Goal: Transaction & Acquisition: Purchase product/service

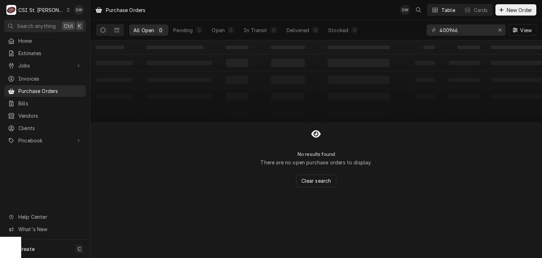
click at [51, 8] on div "C CSI St. Louis" at bounding box center [38, 10] width 68 height 14
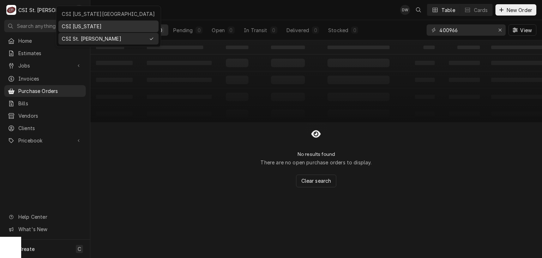
click at [66, 24] on div "CSI [US_STATE]" at bounding box center [108, 26] width 93 height 7
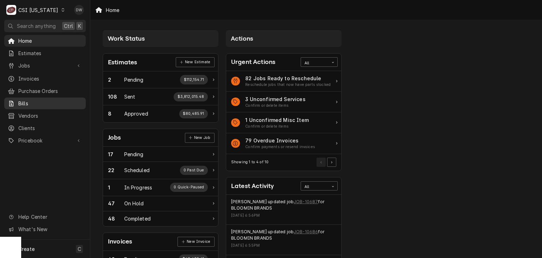
click at [40, 99] on span "Bills" at bounding box center [50, 102] width 64 height 7
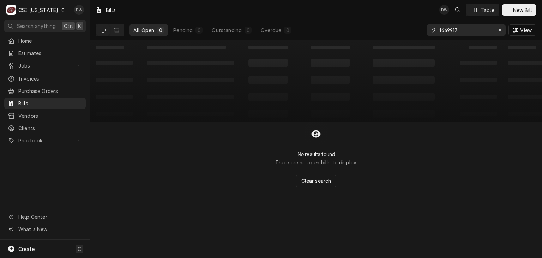
drag, startPoint x: 464, startPoint y: 30, endPoint x: 422, endPoint y: 27, distance: 42.8
click at [422, 27] on div "All Open 0 Pending 0 Outstanding 0 Overdue 0 1649917 View" at bounding box center [316, 30] width 440 height 20
paste input "3I669290"
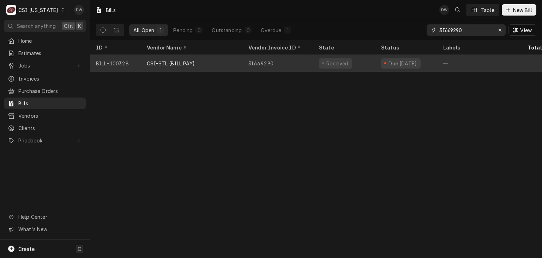
type input "3I669290"
click at [187, 62] on div "CSI-STL (BILL PAY)" at bounding box center [171, 63] width 48 height 7
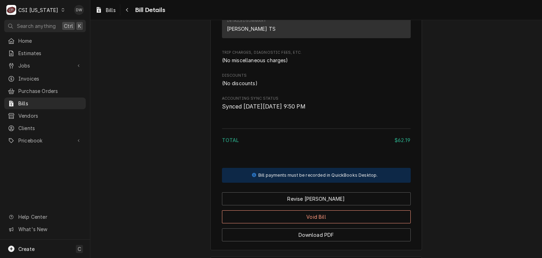
scroll to position [646, 0]
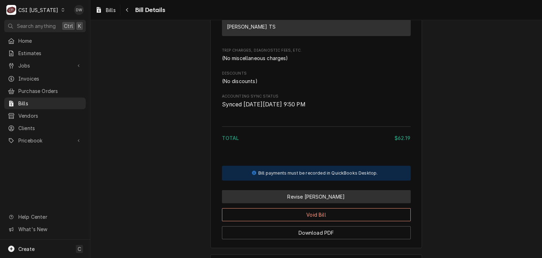
click at [343, 203] on button "Revise Bill" at bounding box center [316, 196] width 189 height 13
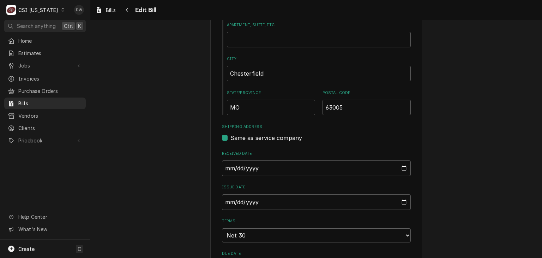
scroll to position [312, 0]
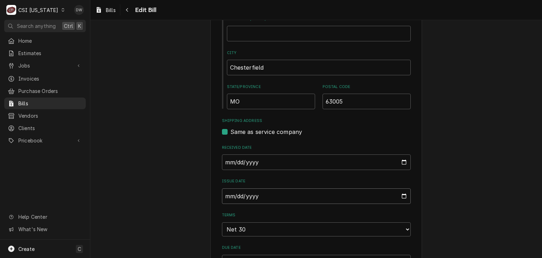
click at [224, 192] on input "[DATE]" at bounding box center [316, 196] width 189 height 16
type input "[DATE]"
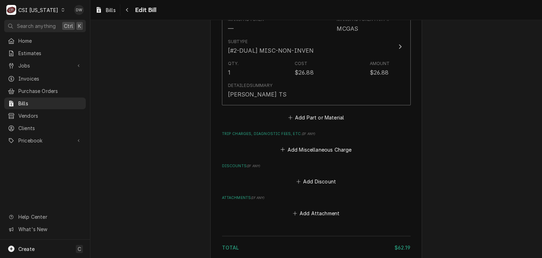
scroll to position [981, 0]
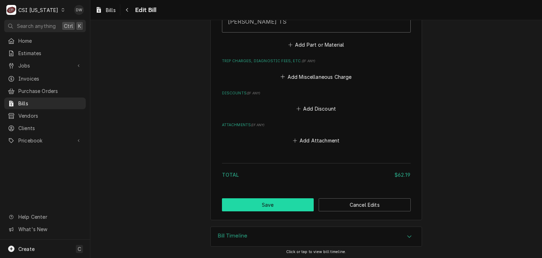
click at [238, 205] on button "Save" at bounding box center [268, 204] width 92 height 13
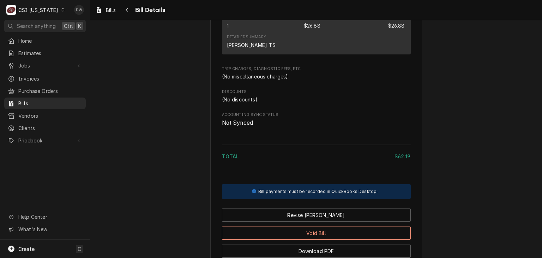
scroll to position [644, 0]
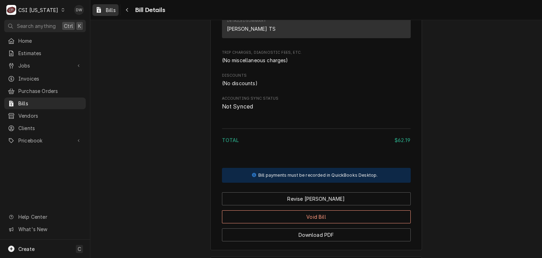
click at [110, 6] on span "Bills" at bounding box center [111, 9] width 10 height 7
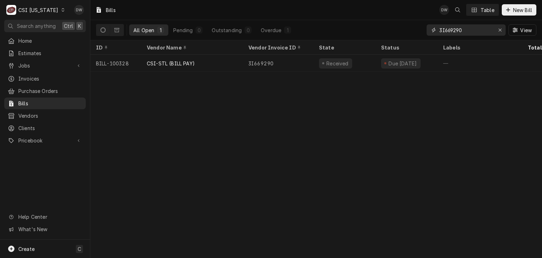
drag, startPoint x: 467, startPoint y: 29, endPoint x: 416, endPoint y: 27, distance: 51.6
drag, startPoint x: 416, startPoint y: 27, endPoint x: 381, endPoint y: 24, distance: 35.1
click at [381, 24] on div "All Open 1 Pending 0 Outstanding 0 Overdue 1 3I669290 View" at bounding box center [316, 30] width 440 height 20
drag, startPoint x: 467, startPoint y: 29, endPoint x: 437, endPoint y: 33, distance: 30.2
click at [437, 33] on div "3I669290" at bounding box center [466, 29] width 79 height 11
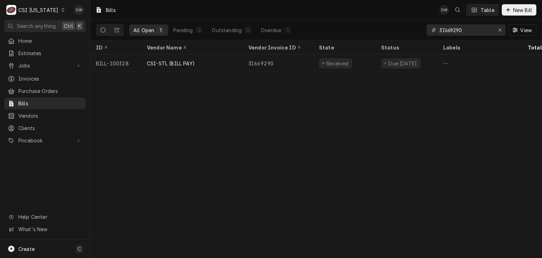
paste input "7253"
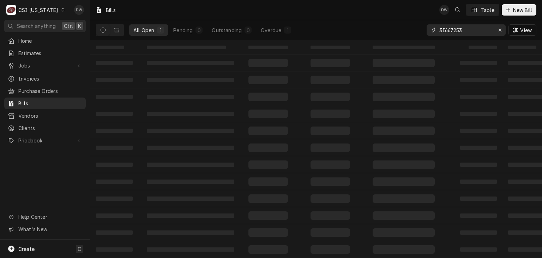
type input "3I667253"
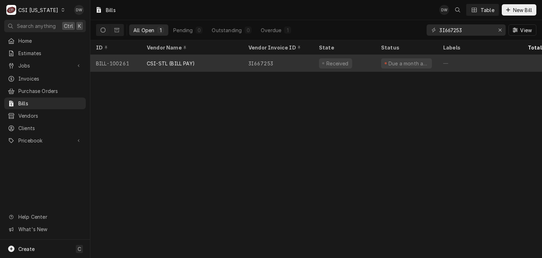
click at [185, 62] on div "CSI-STL (BILL PAY)" at bounding box center [171, 63] width 48 height 7
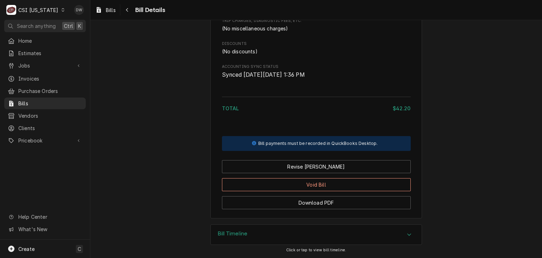
scroll to position [449, 0]
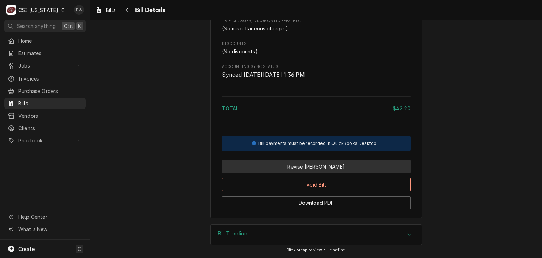
click at [329, 173] on button "Revise Bill" at bounding box center [316, 166] width 189 height 13
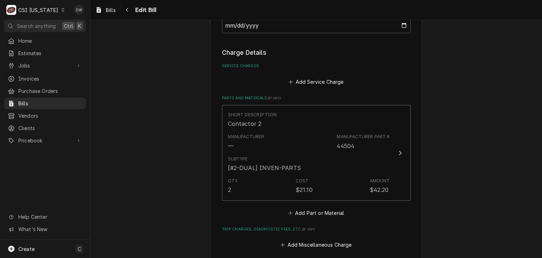
scroll to position [566, 0]
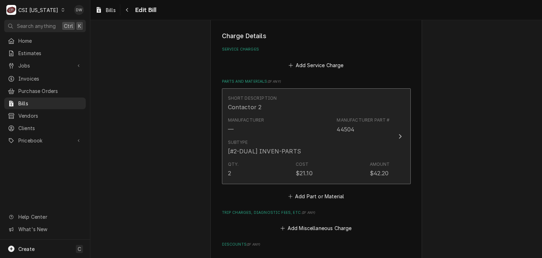
click at [398, 135] on icon "Update Line Item" at bounding box center [400, 136] width 4 height 6
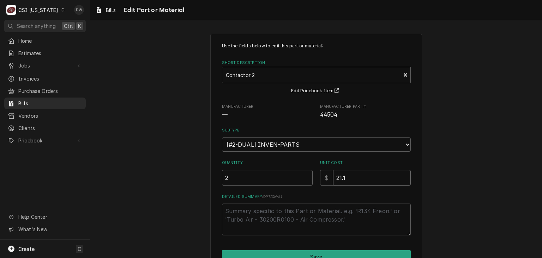
drag, startPoint x: 344, startPoint y: 175, endPoint x: 332, endPoint y: 176, distance: 12.7
click at [333, 176] on input "21.1" at bounding box center [372, 178] width 78 height 16
click at [253, 216] on textarea "Detailed Summary ( optional )" at bounding box center [316, 219] width 189 height 32
type textarea "x"
type textarea "b"
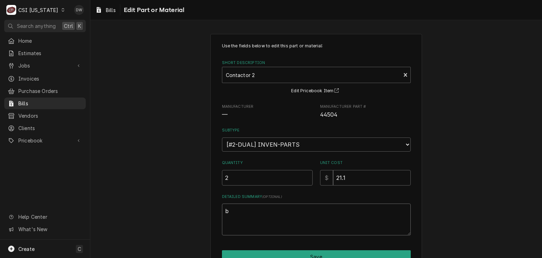
type textarea "x"
type textarea "bc"
type textarea "x"
type textarea "bca"
type textarea "x"
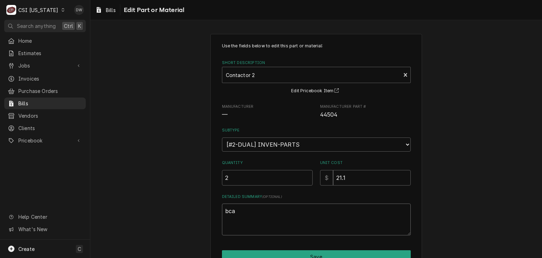
type textarea "bc"
type textarea "x"
type textarea "b"
type textarea "x"
type textarea "be"
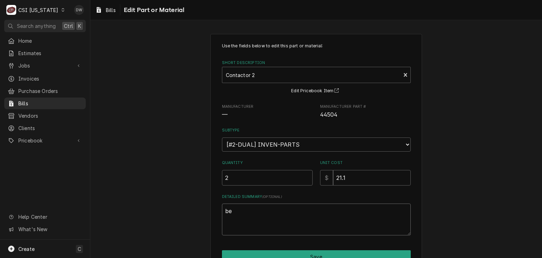
type textarea "x"
type textarea "bec"
type textarea "x"
type textarea "beca"
type textarea "x"
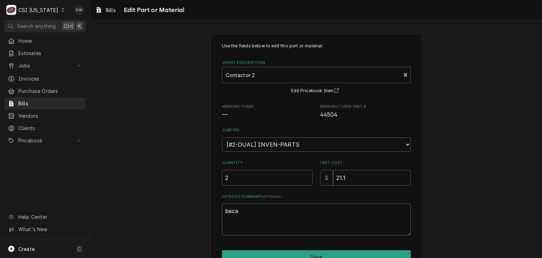
type textarea "becau"
type textarea "x"
type textarea "becaus"
type textarea "x"
type textarea "because"
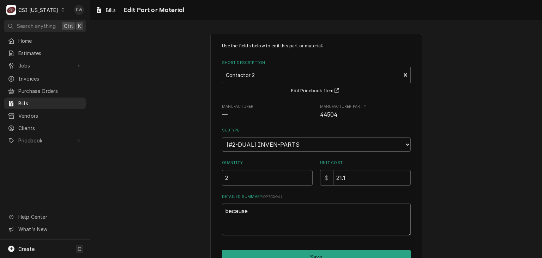
type textarea "x"
type textarea "because"
type textarea "x"
type textarea "because o"
type textarea "x"
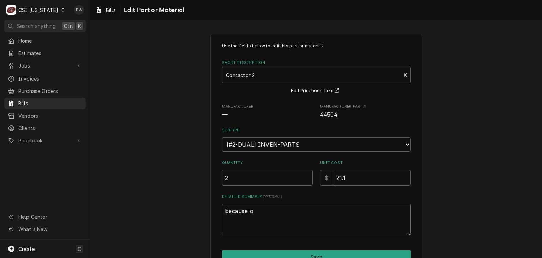
type textarea "because of"
type textarea "x"
type textarea "because of"
type textarea "x"
type textarea "because of r"
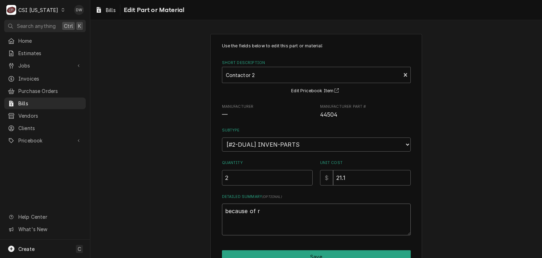
type textarea "x"
type textarea "because of ro"
type textarea "x"
type textarea "because of rou"
type textarea "x"
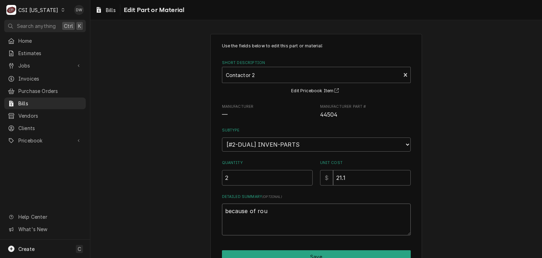
type textarea "because of roun"
type textarea "x"
type textarea "because of roung"
type textarea "x"
type textarea "because of roun"
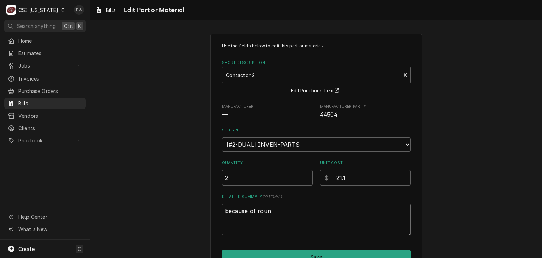
type textarea "x"
type textarea "because of round"
type textarea "x"
type textarea "because of round"
type textarea "x"
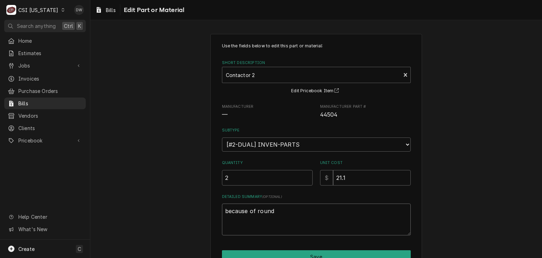
type textarea "because of round i"
type textarea "x"
type textarea "because of round in"
type textarea "x"
type textarea "because of round i"
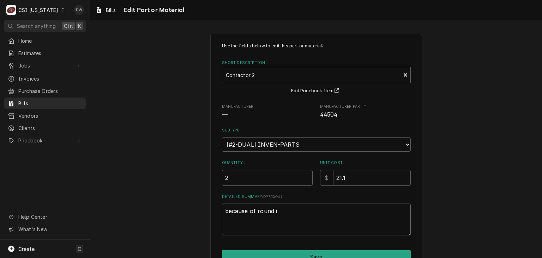
type textarea "x"
type textarea "because of round"
type textarea "x"
type textarea "because of round"
type textarea "x"
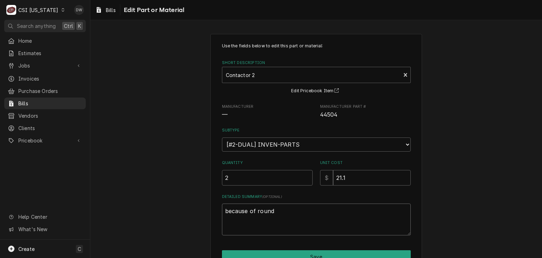
type textarea "because of roundi"
type textarea "x"
type textarea "because of roundin"
type textarea "x"
type textarea "because of rounding"
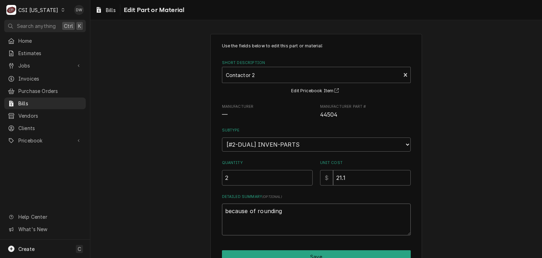
type textarea "x"
type textarea "because of rounding"
type textarea "x"
type textarea "because of rounding ha"
type textarea "x"
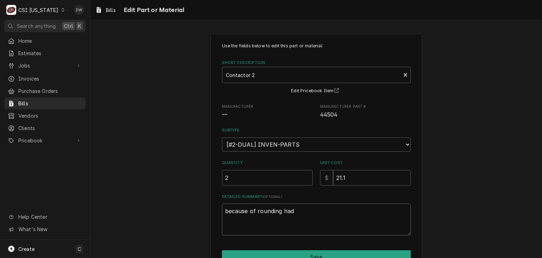
type textarea "because of rounding had"
type textarea "x"
type textarea "because of rounding had t"
type textarea "x"
type textarea "because of rounding had to"
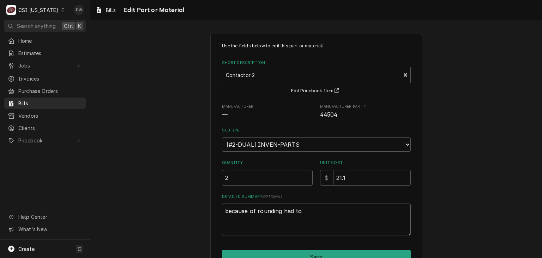
type textarea "x"
type textarea "because of rounding had to"
type textarea "x"
type textarea "because of rounding had to e"
type textarea "x"
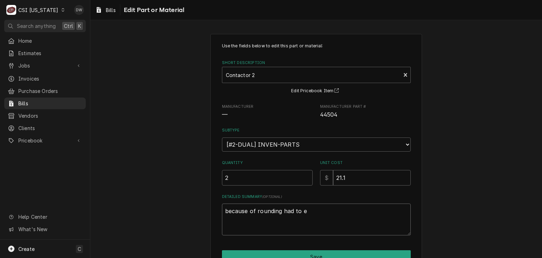
type textarea "because of rounding had to en"
type textarea "x"
type textarea "because of rounding had to ent"
type textarea "x"
type textarea "because of rounding had to ente"
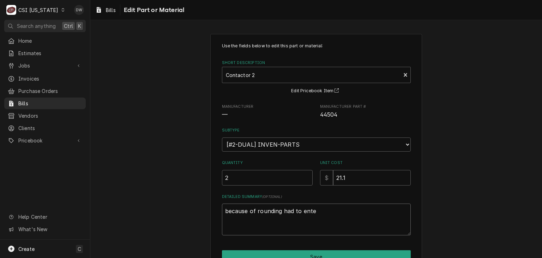
type textarea "x"
type textarea "because of rounding had to enter"
type textarea "x"
type textarea "because of rounding had to enter"
type textarea "x"
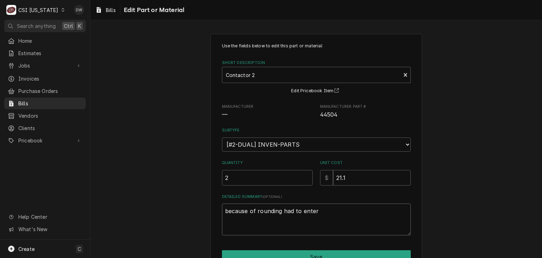
type textarea "because of rounding had to enter a"
type textarea "x"
type textarea "because of rounding had to enter as"
type textarea "x"
type textarea "because of rounding had to enter as"
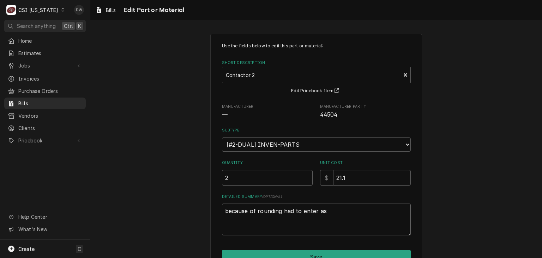
type textarea "x"
type textarea "because of rounding had to enter as o"
type textarea "x"
type textarea "because of rounding had to enter as on"
type textarea "x"
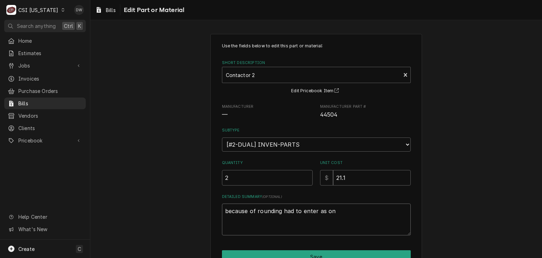
type textarea "because of rounding had to enter as one"
type textarea "x"
type textarea "because of rounding had to enter as one."
type textarea "x"
type textarea "because of rounding had to enter as one."
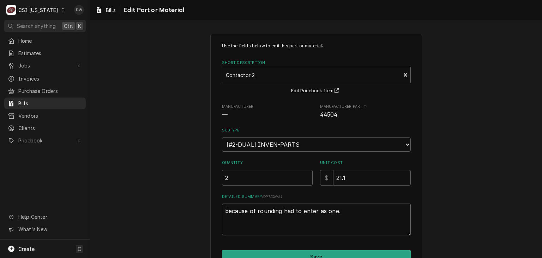
type textarea "x"
type textarea "because of rounding had to enter as one."
type textarea "x"
type textarea "because of rounding had to enter as one. A"
type textarea "x"
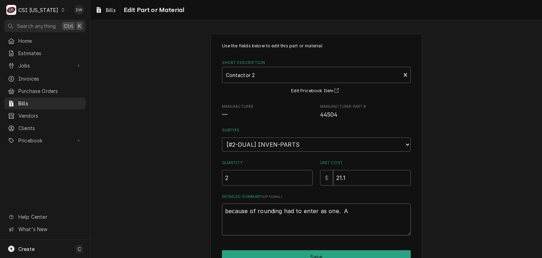
type textarea "because of rounding had to enter as one. Ac"
type textarea "x"
type textarea "because of rounding had to enter as one. Acu"
type textarea "x"
type textarea "because of rounding had to enter as one. Ac"
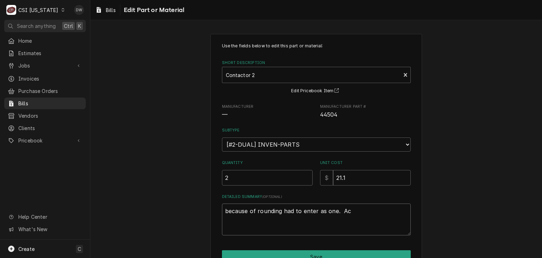
type textarea "x"
type textarea "because of rounding had to enter as one. Act"
type textarea "x"
type textarea "because of rounding had to enter as one. Actu"
type textarea "x"
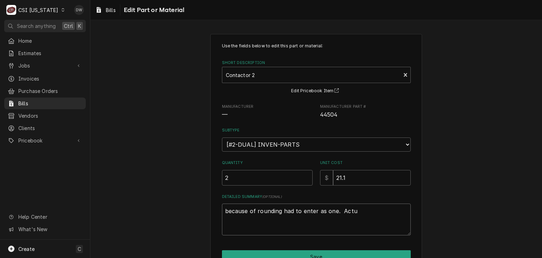
type textarea "because of rounding had to enter as one. Actuc"
type textarea "x"
type textarea "because of rounding had to enter as one. Actuca"
type textarea "x"
type textarea "because of rounding had to enter as one. Actucal"
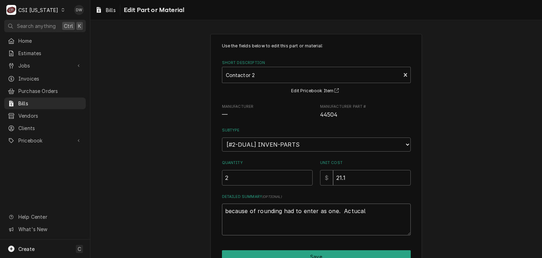
type textarea "x"
type textarea "because of rounding had to enter as one. Actucall"
type textarea "x"
type textarea "because of rounding had to enter as one. Actucally"
type textarea "x"
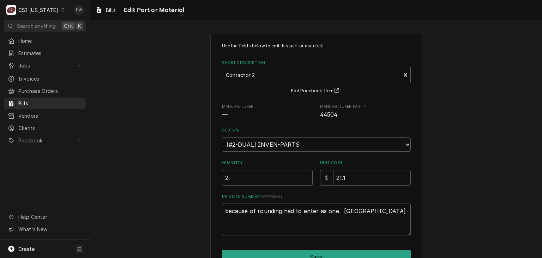
type textarea "because of rounding had to enter as one. Actucally"
type textarea "x"
type textarea "because of rounding had to enter as one. Actucally"
type textarea "x"
type textarea "because of rounding had to enter as one. Actucall"
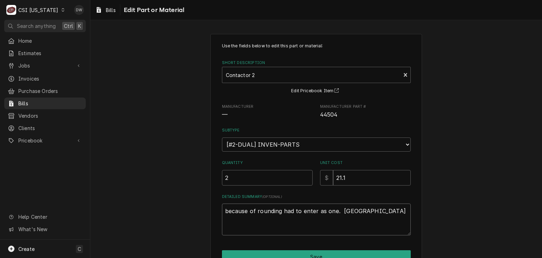
type textarea "x"
type textarea "because of rounding had to enter as one. Actucal"
type textarea "x"
type textarea "because of rounding had to enter as one. Actuca"
type textarea "x"
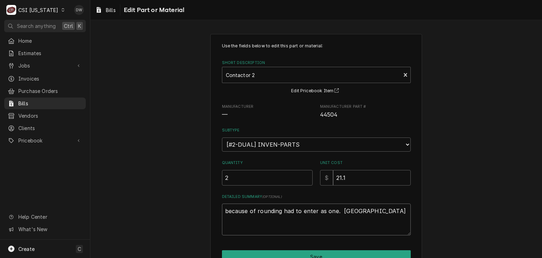
type textarea "because of rounding had to enter as one. Actuc"
type textarea "x"
type textarea "because of rounding had to enter as one. Actu"
type textarea "x"
type textarea "because of rounding had to enter as one. Act"
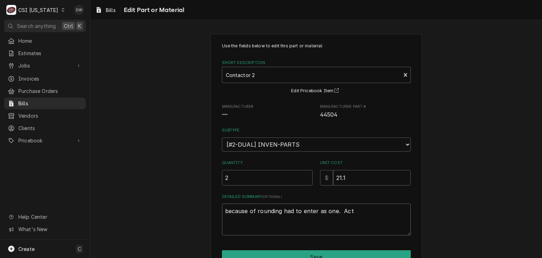
type textarea "x"
type textarea "because of rounding had to enter as one. Actu"
type textarea "x"
type textarea "because of rounding had to enter as one. Actua"
type textarea "x"
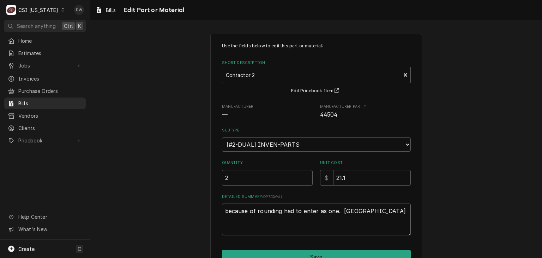
type textarea "because of rounding had to enter as one. Actual"
type textarea "x"
type textarea "because of rounding had to enter as one. Actuall"
type textarea "x"
type textarea "because of rounding had to enter as one. Actually"
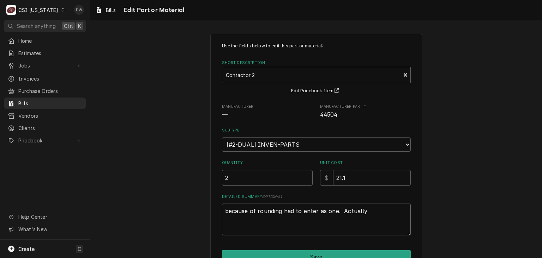
type textarea "x"
type textarea "because of rounding had to enter as one. Actually"
type textarea "x"
type textarea "because of rounding had to enter as one. Actually g"
type textarea "x"
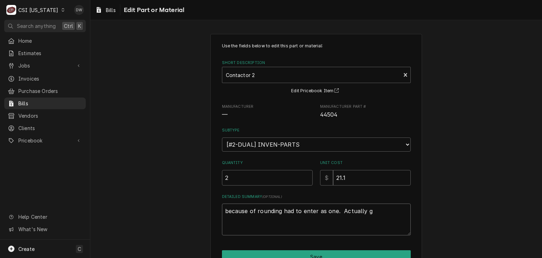
type textarea "because of rounding had to enter as one. Actually go"
type textarea "x"
type textarea "because of rounding had to enter as one. Actually got"
type textarea "x"
type textarea "because of rounding had to enter as one. Actually got"
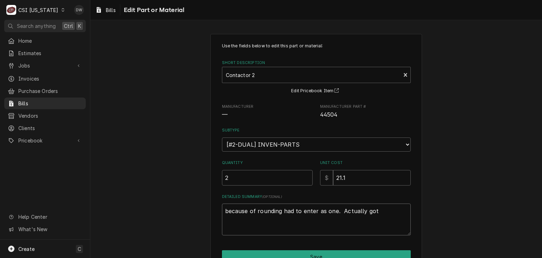
type textarea "x"
type textarea "because of rounding had to enter as one. Actually got 2"
type textarea "x"
type textarea "because of rounding had to enter as one. Actually got 2"
type textarea "x"
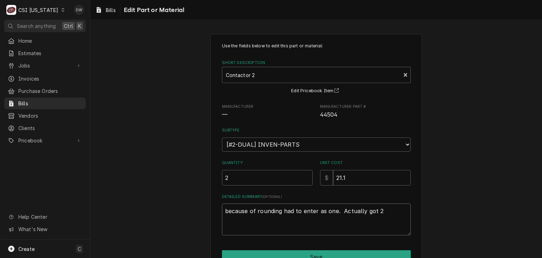
type textarea "because of rounding had to enter as one. Actually got 2 a"
type textarea "x"
type textarea "because of rounding had to enter as one. Actually got 2 at"
type textarea "x"
type textarea "because of rounding had to enter as one. Actually got 2 at"
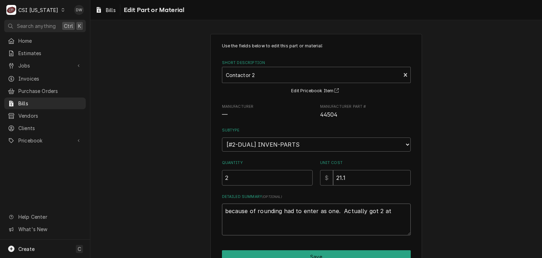
type textarea "x"
type textarea "because of rounding had to enter as one. Actually got 2 at 2"
type textarea "x"
type textarea "because of rounding had to enter as one. Actually got 2 at 21"
type textarea "x"
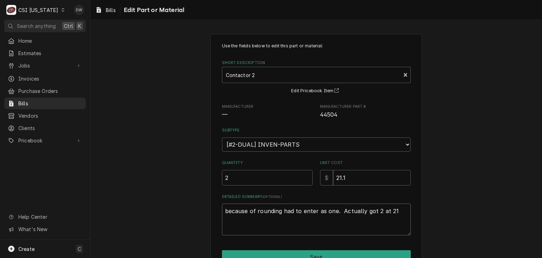
type textarea "because of rounding had to enter as one. Actually got 2 at 21."
type textarea "x"
type textarea "because of rounding had to enter as one. Actually got 2 at 21.1"
type textarea "x"
type textarea "because of rounding had to enter as one. Actually got 2 at 21.10"
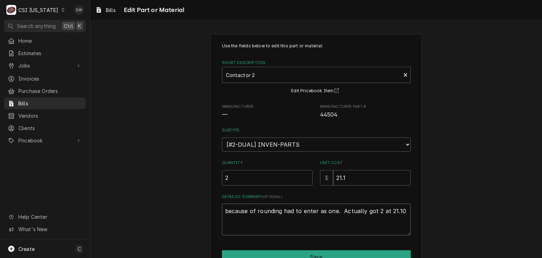
type textarea "x"
type textarea "because of rounding had to enter as one. Actually got 2 at 21.10."
drag, startPoint x: 245, startPoint y: 180, endPoint x: 210, endPoint y: 180, distance: 34.6
click at [210, 180] on div "Use the fields below to edit this part or material: Short Description Contactor…" at bounding box center [316, 162] width 212 height 256
type textarea "x"
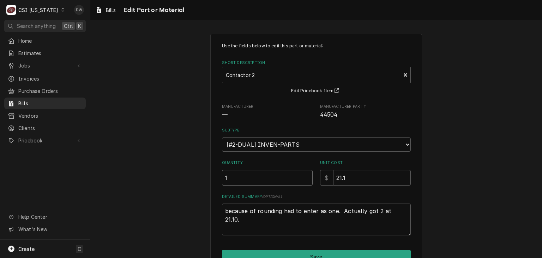
type input "1"
drag, startPoint x: 353, startPoint y: 175, endPoint x: 322, endPoint y: 176, distance: 31.1
click at [322, 176] on div "$ 21.1" at bounding box center [365, 178] width 91 height 16
type textarea "x"
type input "4"
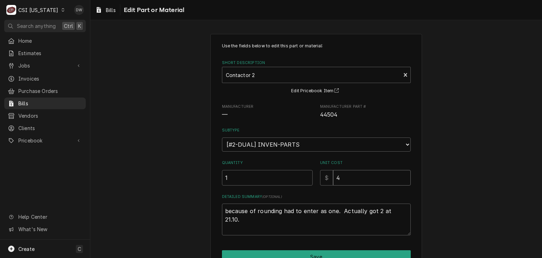
type textarea "x"
type input "42"
type textarea "x"
type input "42.2"
type textarea "x"
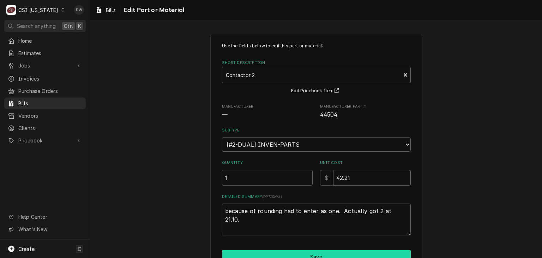
type input "42.21"
click at [363, 250] on button "Save" at bounding box center [316, 256] width 189 height 13
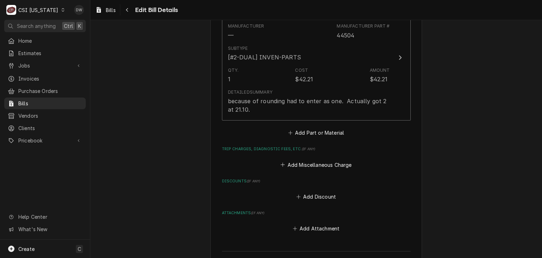
scroll to position [748, 0]
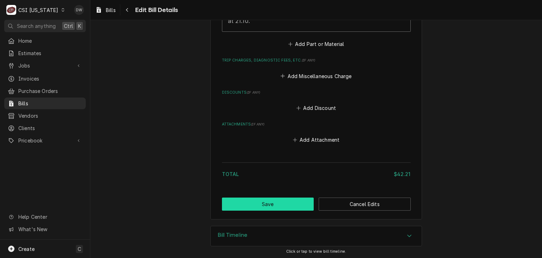
click at [256, 201] on button "Save" at bounding box center [268, 203] width 92 height 13
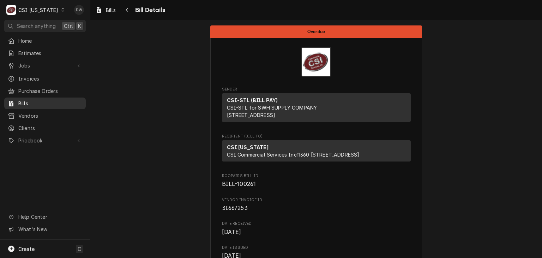
click at [32, 99] on span "Bills" at bounding box center [50, 102] width 64 height 7
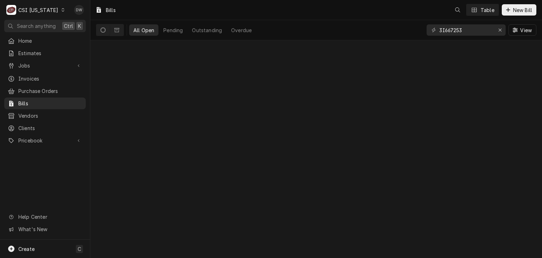
click at [109, 6] on div "Bills" at bounding box center [105, 10] width 26 height 12
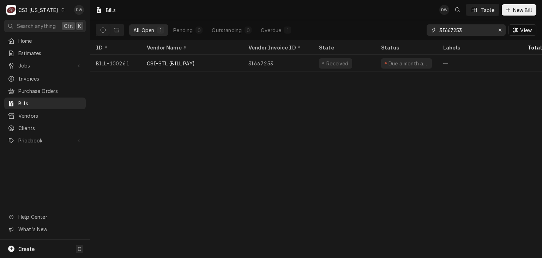
drag, startPoint x: 468, startPoint y: 29, endPoint x: 419, endPoint y: 28, distance: 49.0
click at [419, 28] on div "All Open 1 Pending 0 Outstanding 0 Overdue 1 3I667253 View" at bounding box center [316, 30] width 440 height 20
paste input "14590300-00"
type input "14590300-00"
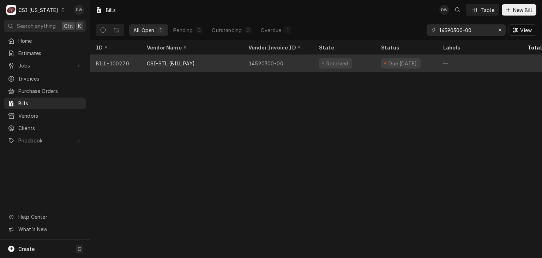
click at [172, 62] on div "CSI-STL (BILL PAY)" at bounding box center [171, 63] width 48 height 7
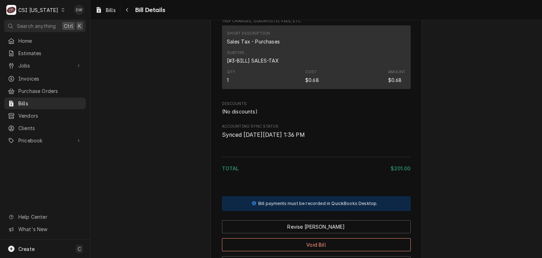
scroll to position [554, 0]
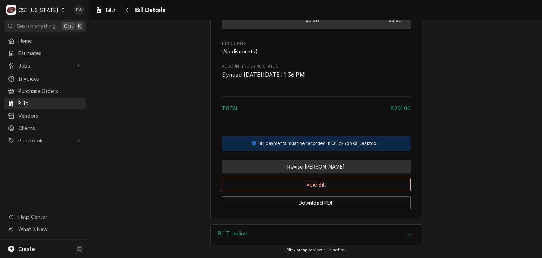
click at [339, 164] on button "Revise Bill" at bounding box center [316, 166] width 189 height 13
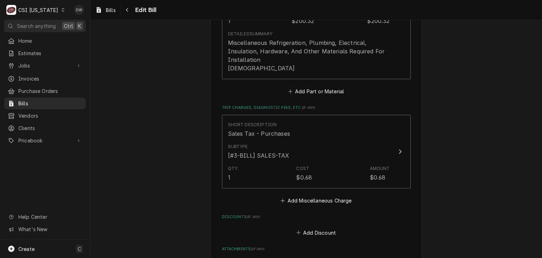
scroll to position [719, 0]
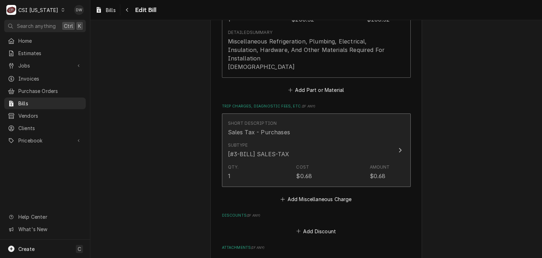
click at [398, 151] on icon "Update Line Item" at bounding box center [400, 150] width 4 height 6
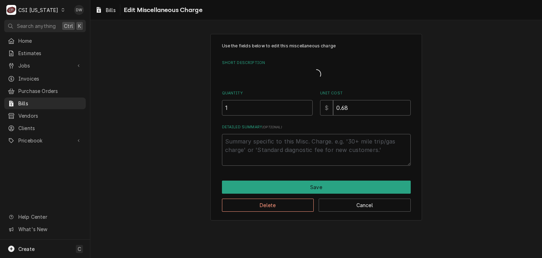
type textarea "x"
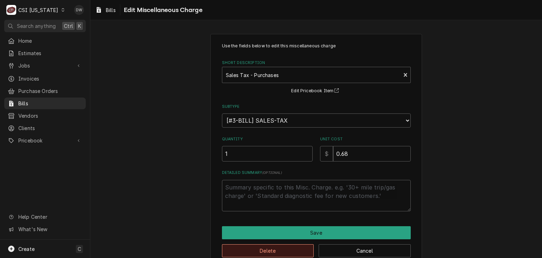
click at [294, 247] on button "Delete" at bounding box center [268, 250] width 92 height 13
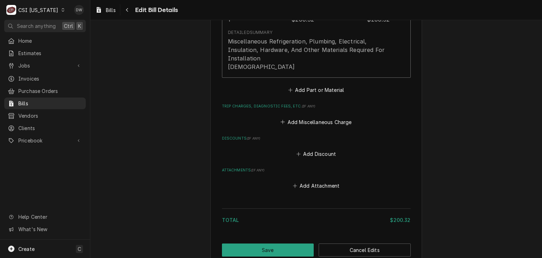
scroll to position [732, 0]
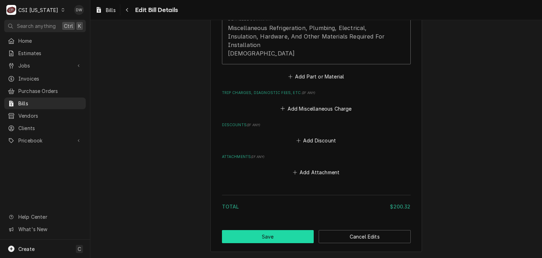
click at [284, 232] on button "Save" at bounding box center [268, 236] width 92 height 13
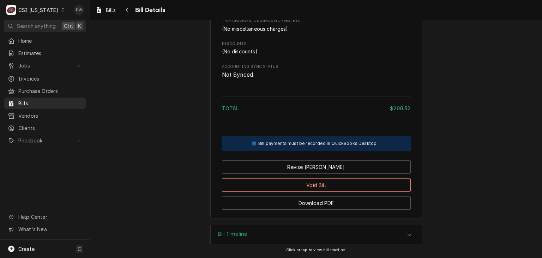
scroll to position [491, 0]
click at [109, 10] on span "Bills" at bounding box center [111, 9] width 10 height 7
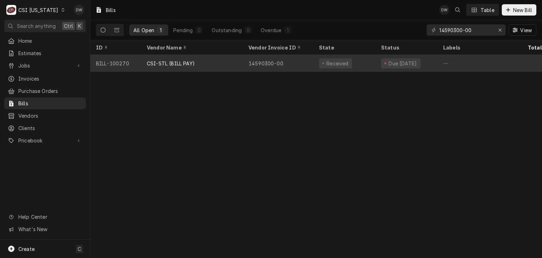
click at [167, 62] on div "CSI-STL (BILL PAY)" at bounding box center [171, 63] width 48 height 7
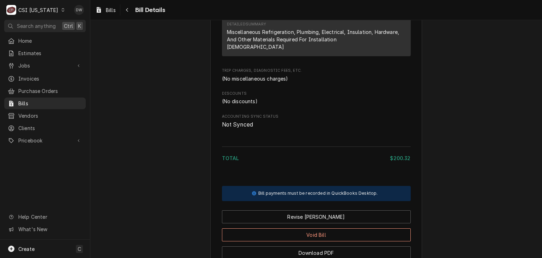
scroll to position [494, 0]
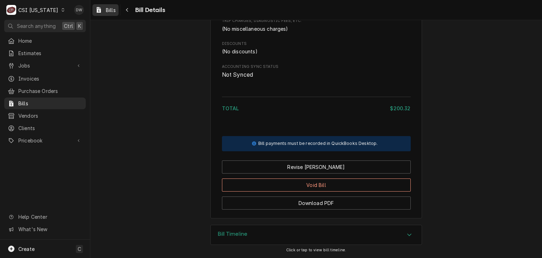
click at [110, 8] on span "Bills" at bounding box center [111, 9] width 10 height 7
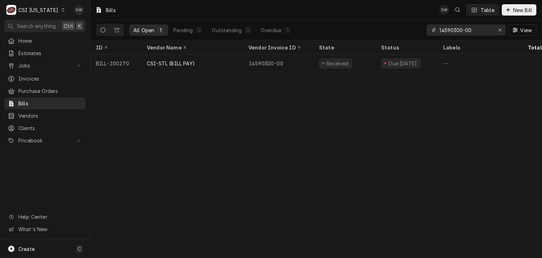
drag, startPoint x: 476, startPoint y: 31, endPoint x: 432, endPoint y: 31, distance: 43.7
click at [432, 31] on div "14590300-00" at bounding box center [466, 29] width 79 height 11
paste input "664007"
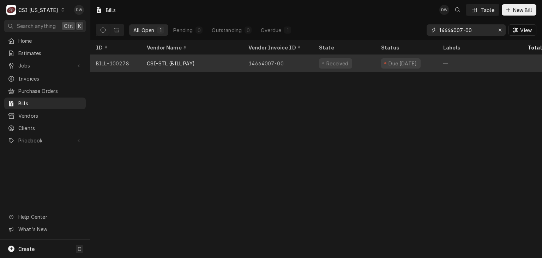
type input "14664007-00"
click at [283, 60] on div "14664007-00" at bounding box center [278, 63] width 71 height 17
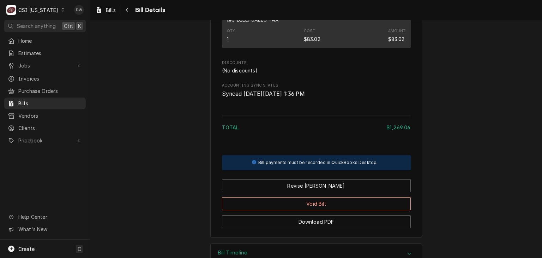
scroll to position [526, 0]
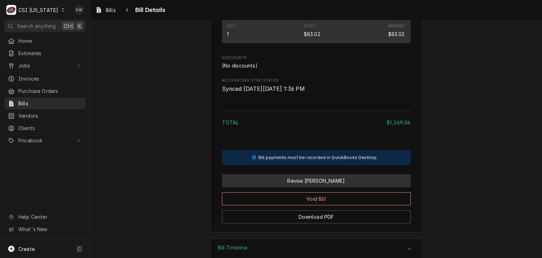
click at [388, 187] on button "Revise Bill" at bounding box center [316, 180] width 189 height 13
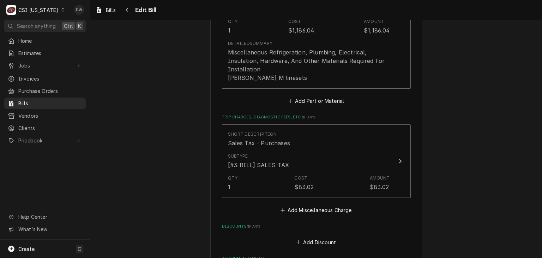
scroll to position [715, 0]
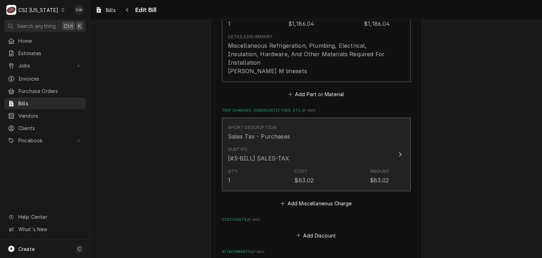
click at [395, 153] on div "Update Line Item" at bounding box center [399, 154] width 9 height 8
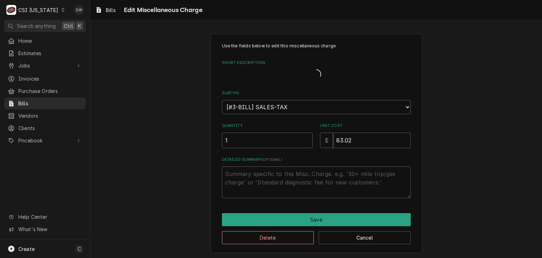
type textarea "x"
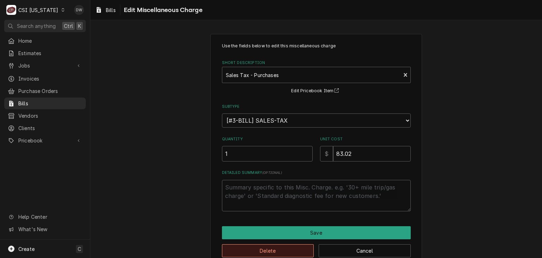
click at [287, 252] on button "Delete" at bounding box center [268, 250] width 92 height 13
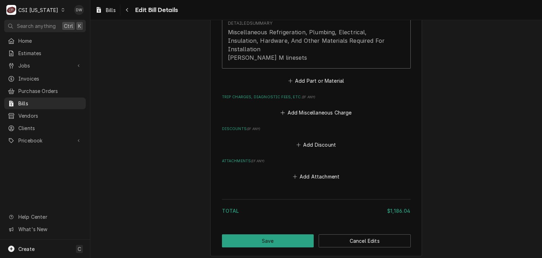
scroll to position [728, 0]
click at [283, 238] on button "Save" at bounding box center [268, 240] width 92 height 13
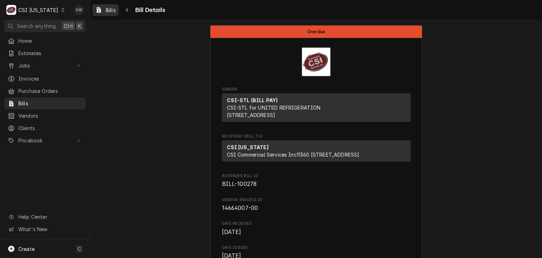
click at [107, 7] on span "Bills" at bounding box center [111, 9] width 10 height 7
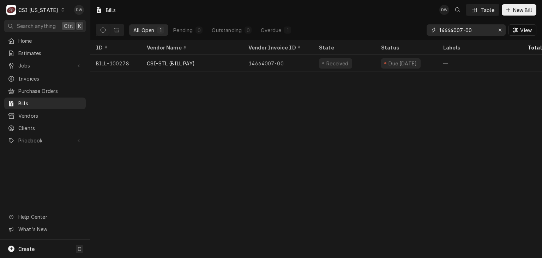
drag, startPoint x: 475, startPoint y: 31, endPoint x: 426, endPoint y: 23, distance: 49.4
click at [427, 23] on div "14664007-00 View" at bounding box center [482, 30] width 110 height 20
paste input "76131"
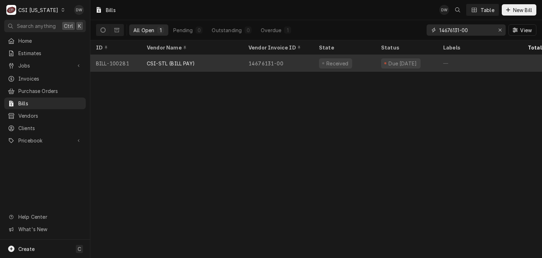
type input "14676131-00"
click at [253, 60] on div "14676131-00" at bounding box center [278, 63] width 71 height 17
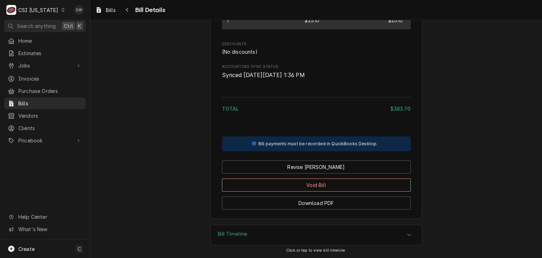
scroll to position [535, 0]
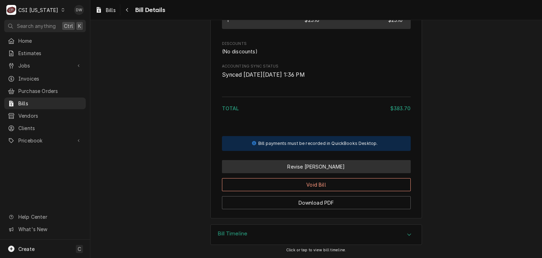
click at [352, 173] on button "Revise [PERSON_NAME]" at bounding box center [316, 166] width 189 height 13
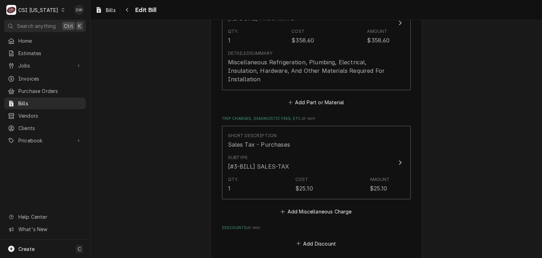
scroll to position [710, 0]
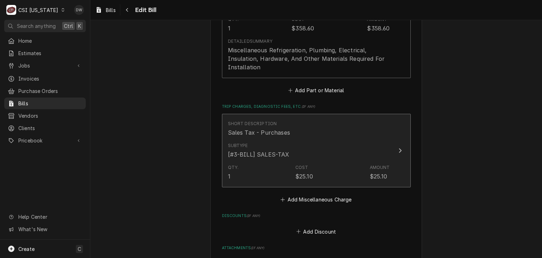
click at [399, 144] on button "Short Description Sales Tax - Purchases Subtype [#3-BILL] SALES-TAX Qty. 1 Cost…" at bounding box center [316, 151] width 189 height 74
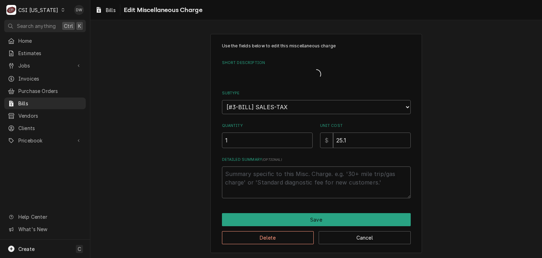
type textarea "x"
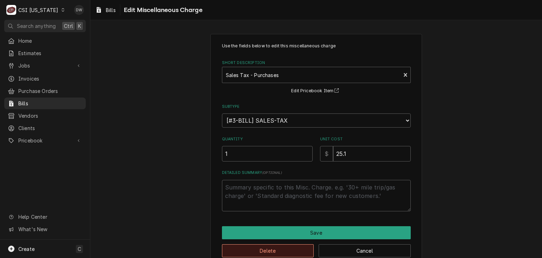
click at [271, 249] on button "Delete" at bounding box center [268, 250] width 92 height 13
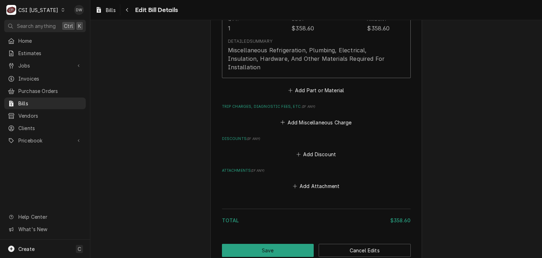
scroll to position [724, 0]
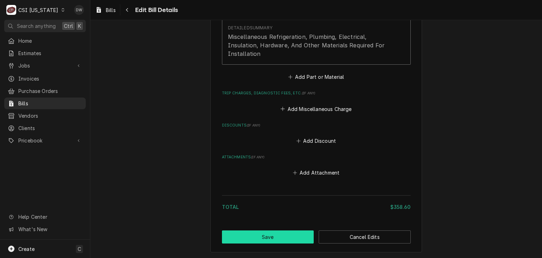
click at [296, 235] on button "Save" at bounding box center [268, 236] width 92 height 13
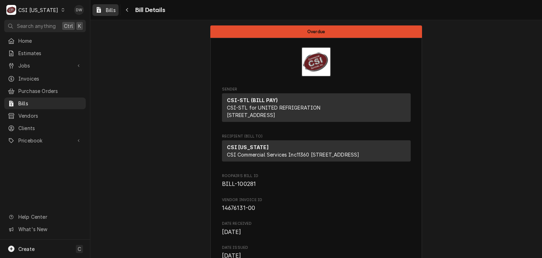
click at [111, 6] on span "Bills" at bounding box center [111, 9] width 10 height 7
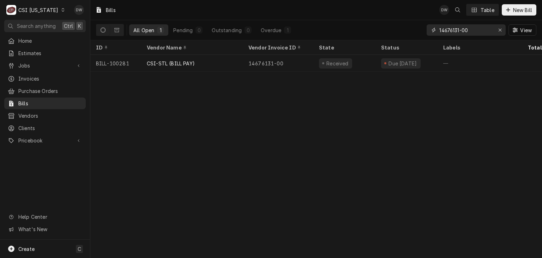
drag, startPoint x: 477, startPoint y: 30, endPoint x: 421, endPoint y: 24, distance: 55.7
click at [421, 24] on div "All Open 1 Pending 0 Outstanding 0 Overdue 1 14676131-00 View" at bounding box center [316, 30] width 440 height 20
paste input "202507723"
type input "202507723"
click at [421, 24] on div "All Open 1 Pending 0 Outstanding 0 Overdue 1 202507723 View" at bounding box center [316, 30] width 440 height 20
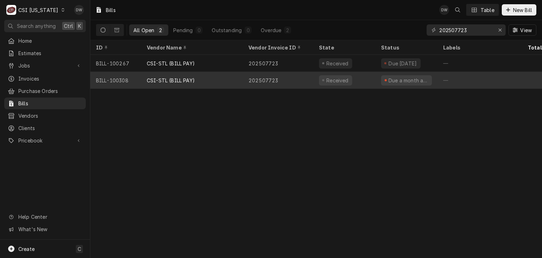
click at [182, 78] on div "CSI-STL (BILL PAY)" at bounding box center [171, 80] width 48 height 7
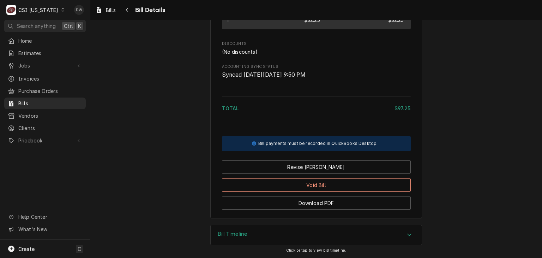
scroll to position [520, 0]
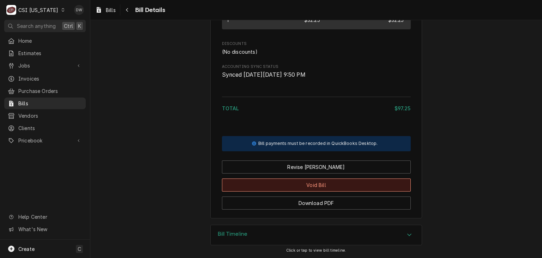
click at [319, 179] on button "Void Bill" at bounding box center [316, 184] width 189 height 13
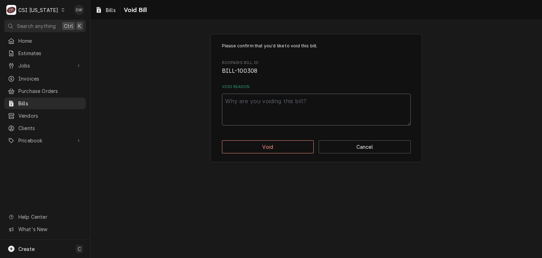
click at [242, 99] on textarea "Void Reason" at bounding box center [316, 109] width 189 height 32
type textarea "x"
type textarea "B"
type textarea "x"
type textarea "Bi"
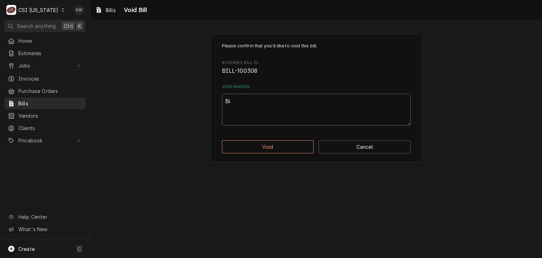
type textarea "x"
type textarea "Bil"
type textarea "x"
type textarea "Bill"
type textarea "x"
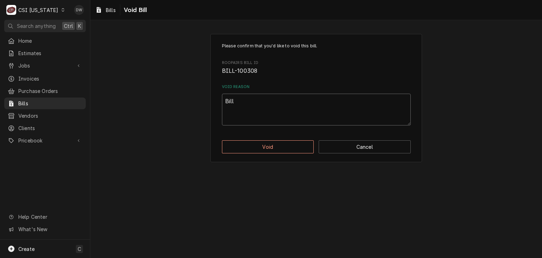
type textarea "Bille"
type textarea "x"
type textarea "Billed"
type textarea "x"
type textarea "Billed"
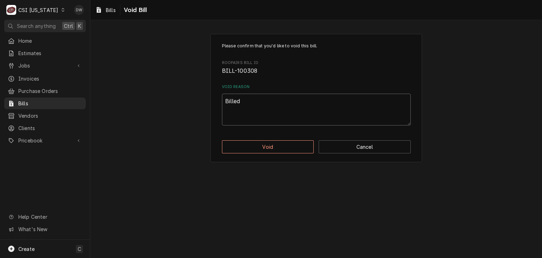
type textarea "x"
type textarea "Billed t"
type textarea "x"
type textarea "Billed tw"
type textarea "x"
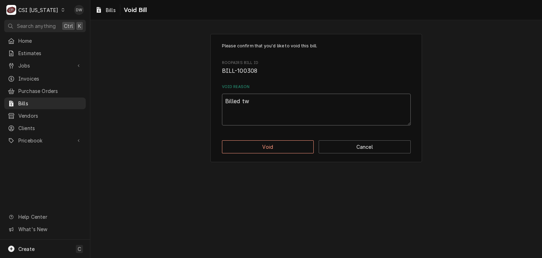
type textarea "Billed twi"
type textarea "x"
type textarea "Billed twic"
type textarea "x"
type textarea "Billed twice"
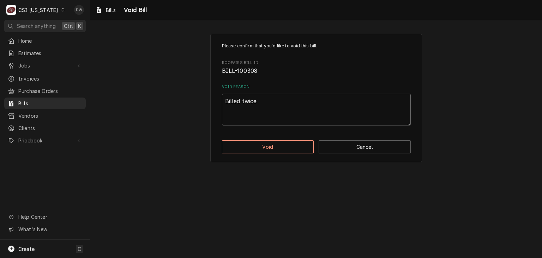
type textarea "x"
type textarea "Billed twice"
type textarea "x"
type textarea "Billed twice -"
type textarea "x"
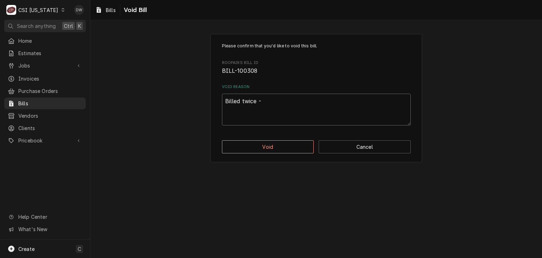
type textarea "Billed twice -d"
type textarea "x"
type textarea "Billed twice -dw"
click at [250, 140] on button "Void" at bounding box center [268, 146] width 92 height 13
type textarea "x"
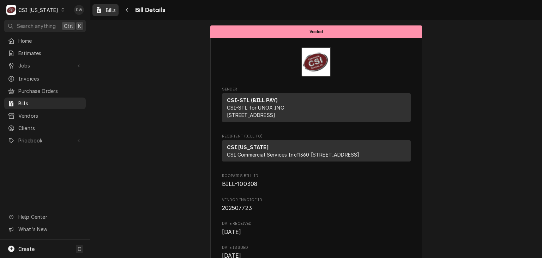
click at [107, 8] on span "Bills" at bounding box center [111, 9] width 10 height 7
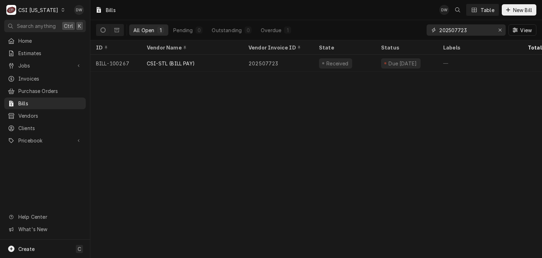
drag, startPoint x: 473, startPoint y: 27, endPoint x: 428, endPoint y: 26, distance: 45.5
click at [428, 26] on div "202507723" at bounding box center [466, 29] width 79 height 11
paste input "337548"
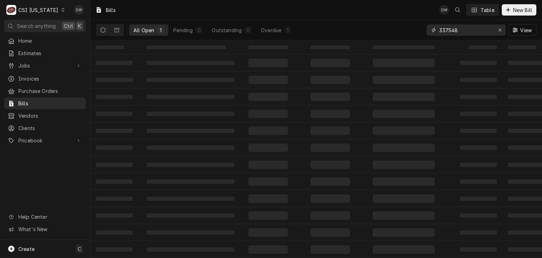
type input "337548"
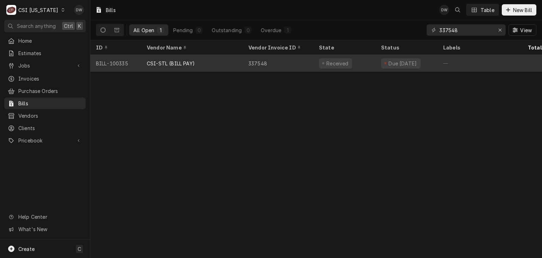
click at [313, 61] on div "Received" at bounding box center [344, 63] width 62 height 17
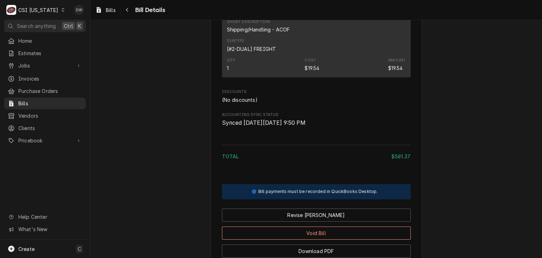
scroll to position [461, 0]
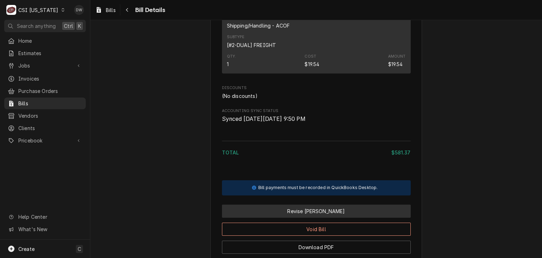
click at [326, 217] on button "Revise Bill" at bounding box center [316, 210] width 189 height 13
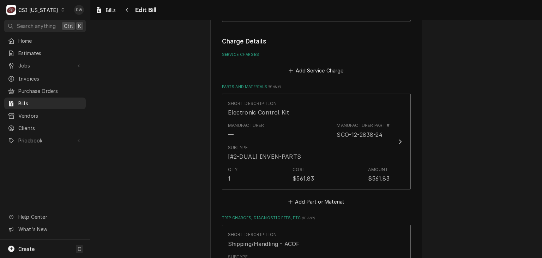
scroll to position [562, 0]
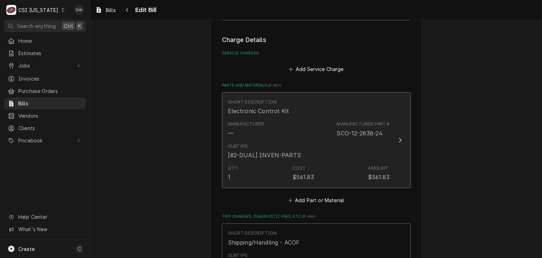
click at [398, 140] on icon "Update Line Item" at bounding box center [400, 140] width 4 height 6
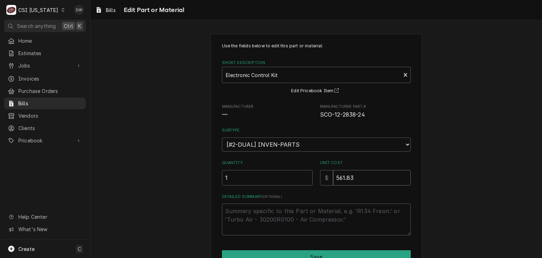
click at [380, 175] on input "561.83" at bounding box center [372, 178] width 78 height 16
type textarea "x"
type input "561.8"
type textarea "x"
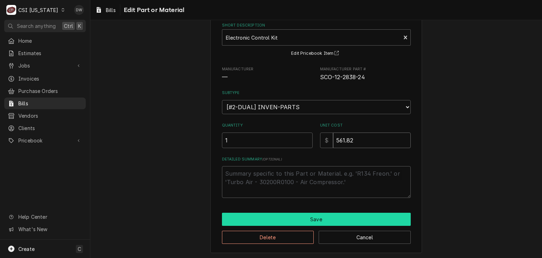
type input "561.82"
click at [351, 217] on button "Save" at bounding box center [316, 218] width 189 height 13
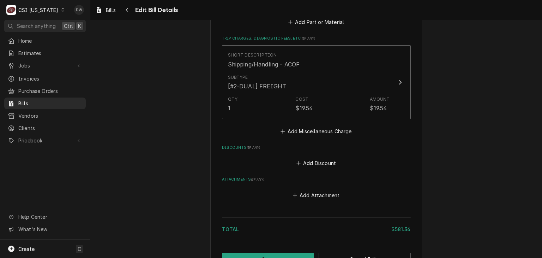
scroll to position [794, 0]
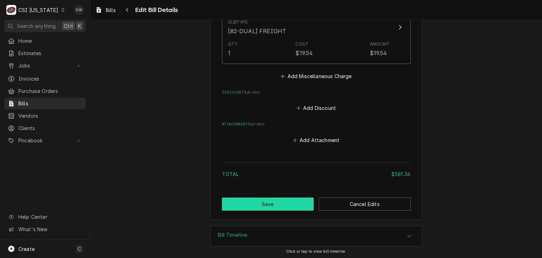
click at [298, 205] on button "Save" at bounding box center [268, 203] width 92 height 13
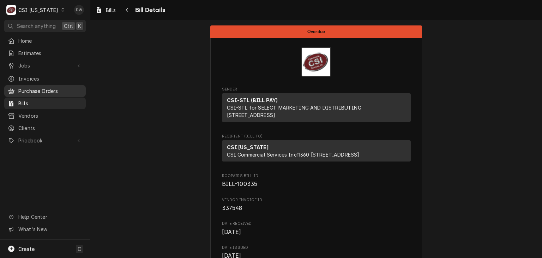
click at [34, 86] on div "Purchase Orders" at bounding box center [45, 90] width 79 height 9
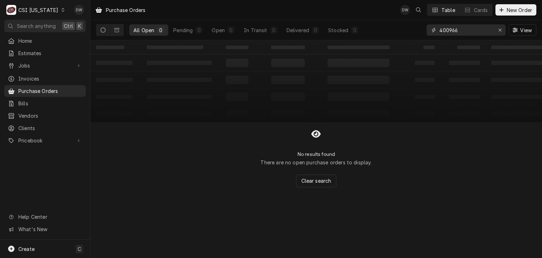
drag, startPoint x: 459, startPoint y: 27, endPoint x: 437, endPoint y: 32, distance: 23.2
click at [437, 32] on div "400966" at bounding box center [466, 29] width 79 height 11
paste input "10028"
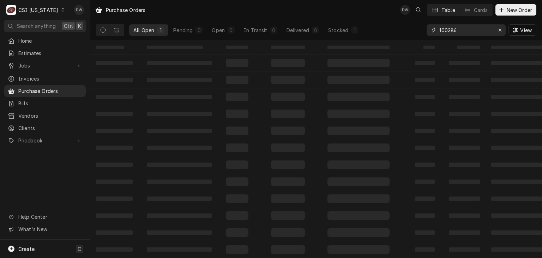
type input "100286"
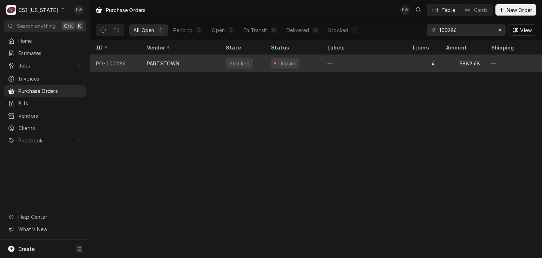
click at [177, 63] on div "PARTSTOWN" at bounding box center [163, 63] width 32 height 7
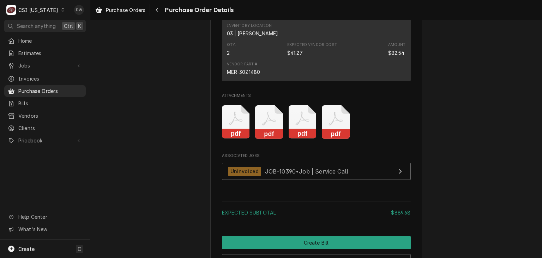
scroll to position [937, 0]
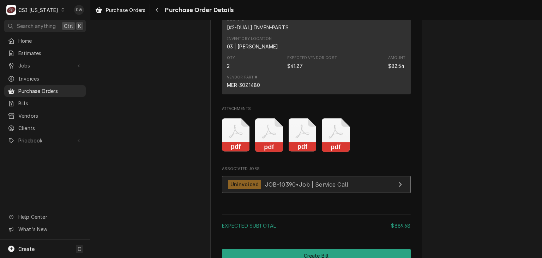
click at [298, 187] on span "JOB-10390 • Job | Service Call" at bounding box center [307, 183] width 84 height 7
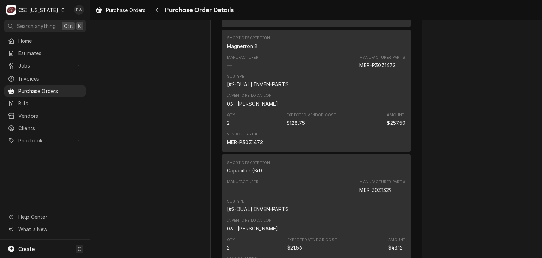
scroll to position [636, 0]
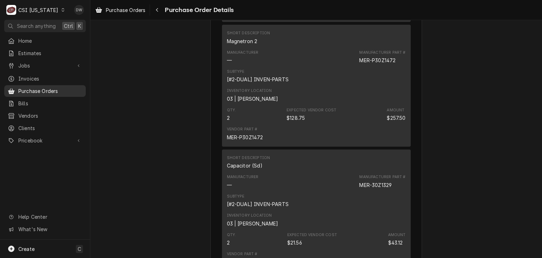
click at [55, 88] on span "Purchase Orders" at bounding box center [50, 90] width 64 height 7
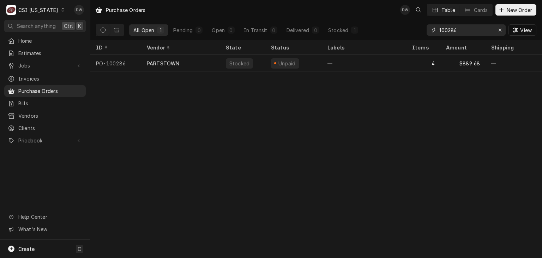
drag, startPoint x: 463, startPoint y: 29, endPoint x: 418, endPoint y: 28, distance: 45.2
click at [418, 28] on div "All Open 1 Pending 0 Open 0 In Transit 0 Delivered 0 Stocked 1 100286 View" at bounding box center [316, 30] width 440 height 20
drag, startPoint x: 460, startPoint y: 30, endPoint x: 425, endPoint y: 30, distance: 34.9
click at [425, 30] on div "All Open 1 Pending 0 Open 0 In Transit 0 Delivered 0 Stocked 1 100286 View" at bounding box center [316, 30] width 440 height 20
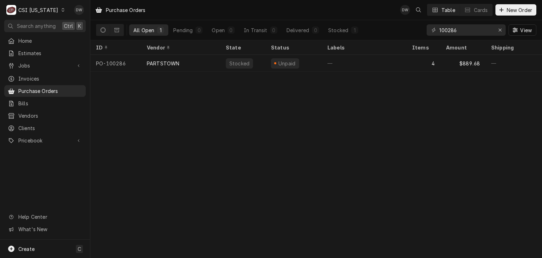
click at [425, 30] on div "All Open 1 Pending 0 Open 0 In Transit 0 Delivered 0 Stocked 1 100286 View" at bounding box center [316, 30] width 440 height 20
click at [27, 136] on div "Pricebook" at bounding box center [45, 140] width 79 height 9
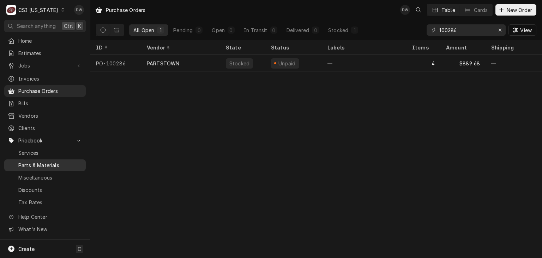
click at [22, 161] on div "Parts & Materials" at bounding box center [45, 165] width 79 height 9
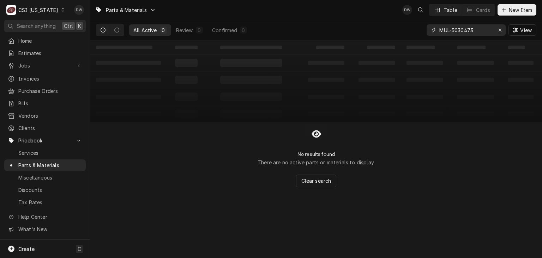
drag, startPoint x: 480, startPoint y: 28, endPoint x: 424, endPoint y: 29, distance: 56.1
click at [424, 29] on div "All Active 0 Review 0 Confirmed 0 MUL-5030473 View" at bounding box center [316, 30] width 440 height 20
paste input "50601506"
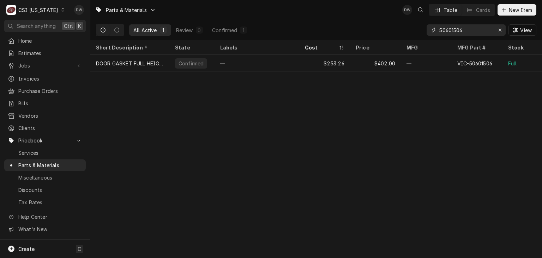
type input "50601506"
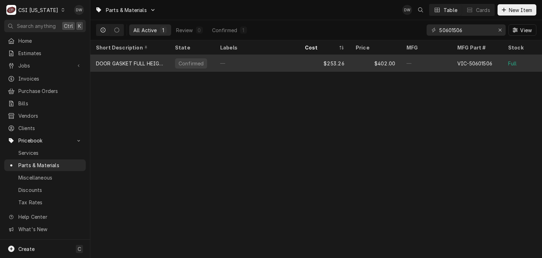
click at [121, 61] on div "DOOR GASKET FULL HEIGHT" at bounding box center [130, 63] width 68 height 7
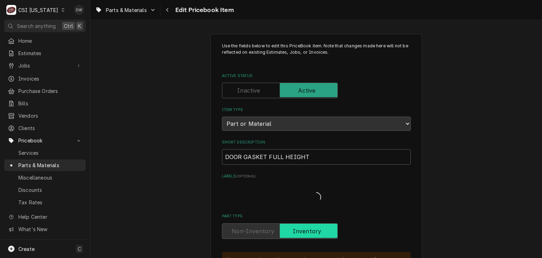
type textarea "x"
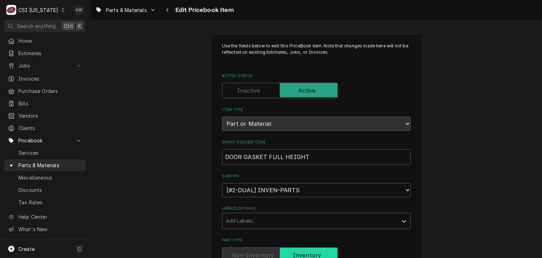
drag, startPoint x: 540, startPoint y: 36, endPoint x: 480, endPoint y: 190, distance: 165.7
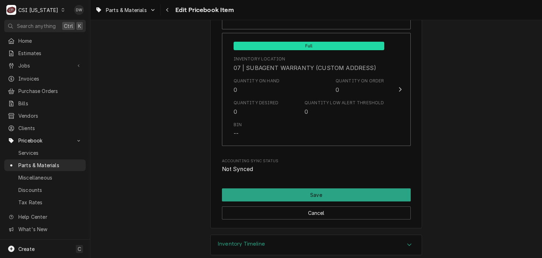
scroll to position [2069, 0]
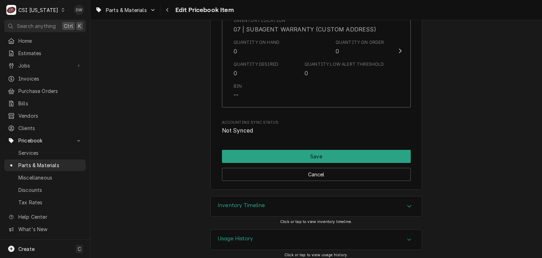
click at [407, 205] on icon "Accordion Header" at bounding box center [409, 206] width 4 height 2
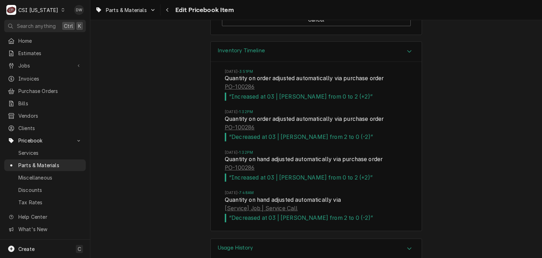
scroll to position [2232, 0]
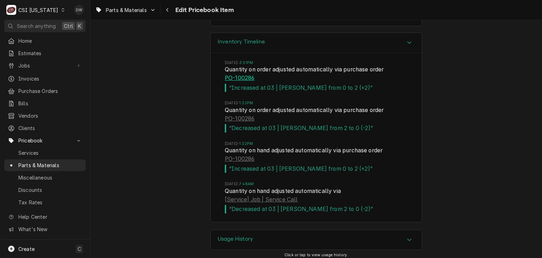
click at [231, 74] on link "PO-100286" at bounding box center [240, 78] width 30 height 8
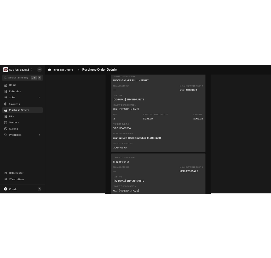
scroll to position [486, 0]
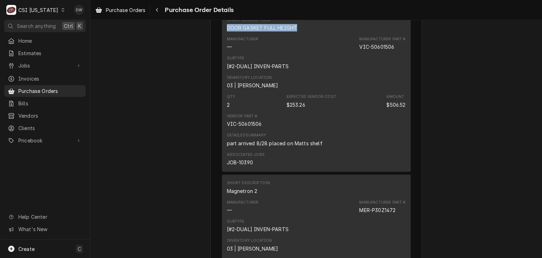
drag, startPoint x: 298, startPoint y: 48, endPoint x: 222, endPoint y: 50, distance: 75.9
click at [222, 50] on div "Short Description DOOR GASKET FULL HEIGHT Manufacturer — Manufacturer Part # VI…" at bounding box center [316, 92] width 189 height 160
copy div "DOOR GASKET FULL HEIGHT"
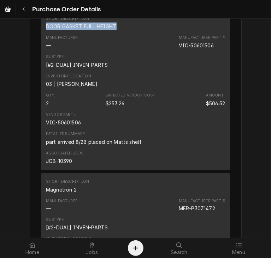
drag, startPoint x: 22, startPoint y: 6, endPoint x: 169, endPoint y: 44, distance: 152.1
click at [169, 32] on div "Short Description DOOR GASKET FULL HEIGHT" at bounding box center [135, 22] width 179 height 19
click at [22, 10] on icon "Navigate back" at bounding box center [23, 9] width 3 height 5
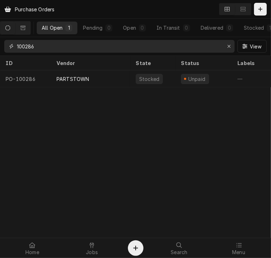
click at [53, 48] on input "100286" at bounding box center [119, 46] width 204 height 13
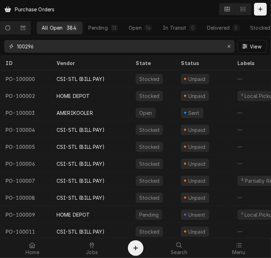
type input "100296"
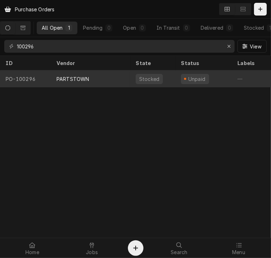
click at [89, 79] on div "PARTSTOWN" at bounding box center [90, 78] width 79 height 17
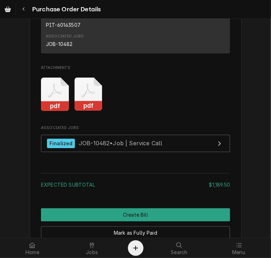
scroll to position [878, 0]
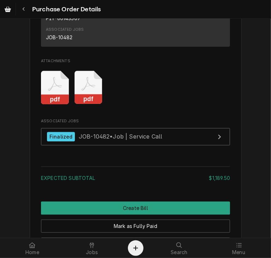
click at [76, 104] on rect "Attachments" at bounding box center [88, 99] width 28 height 10
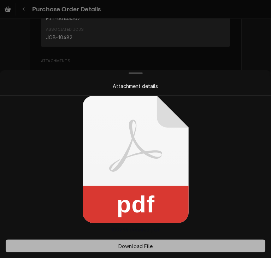
click at [133, 244] on span "Download File" at bounding box center [135, 245] width 37 height 7
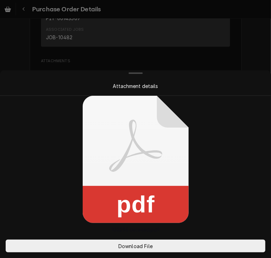
drag, startPoint x: 242, startPoint y: 61, endPoint x: 240, endPoint y: 41, distance: 19.5
click at [240, 41] on div at bounding box center [135, 129] width 271 height 258
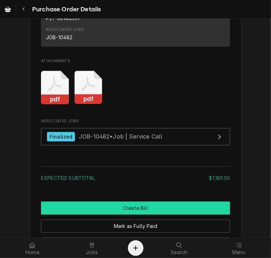
click at [156, 214] on button "Create Bill" at bounding box center [135, 207] width 189 height 13
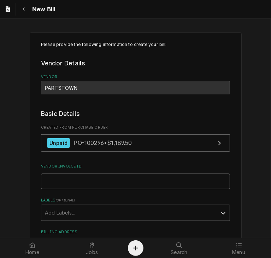
drag, startPoint x: 53, startPoint y: 180, endPoint x: 41, endPoint y: 177, distance: 11.8
click at [41, 177] on input "Vendor Invoice ID" at bounding box center [135, 181] width 189 height 16
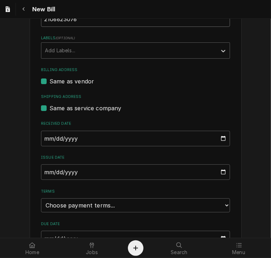
scroll to position [162, 0]
type input "2106623076"
click at [44, 171] on input "2025-10-01" at bounding box center [135, 172] width 189 height 16
type input "2025-08-15"
click at [189, 206] on select "Choose payment terms... Same Day Net 7 Net 14 Net 21 Net 30 Net 45 Net 60 Net 90" at bounding box center [135, 205] width 189 height 14
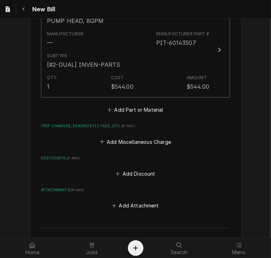
scroll to position [677, 0]
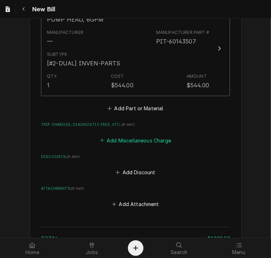
click at [132, 135] on button "Add Miscellaneous Charge" at bounding box center [134, 140] width 73 height 10
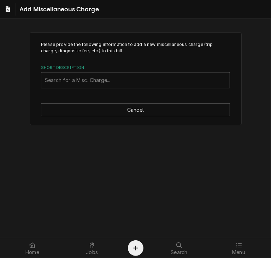
click at [81, 76] on div "Short Description" at bounding box center [135, 80] width 181 height 13
type input "ship"
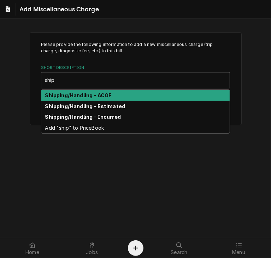
click at [86, 90] on div "Shipping/Handling - ACOF" at bounding box center [135, 95] width 188 height 11
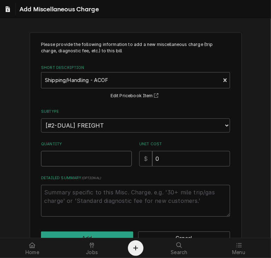
click at [59, 153] on input "Quantity" at bounding box center [86, 159] width 91 height 16
type textarea "x"
type input "1"
drag, startPoint x: 157, startPoint y: 156, endPoint x: 147, endPoint y: 156, distance: 9.2
click at [147, 156] on div "$ 0" at bounding box center [184, 159] width 91 height 16
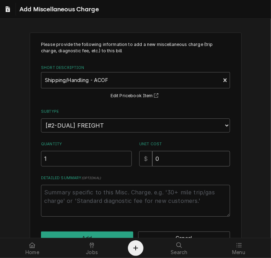
type textarea "x"
type input "4"
type textarea "x"
type input "40"
type textarea "x"
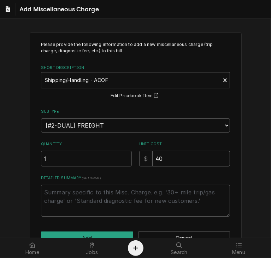
type input "40.1"
type textarea "x"
type input "40.19"
click at [116, 232] on button "Add" at bounding box center [87, 237] width 92 height 13
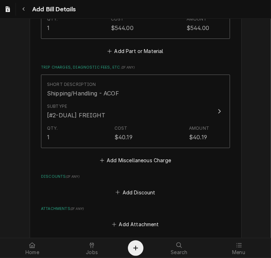
scroll to position [823, 0]
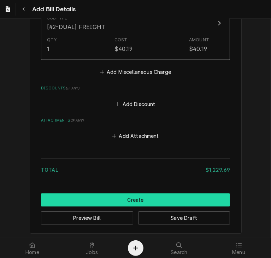
click at [171, 198] on button "Create" at bounding box center [135, 199] width 189 height 13
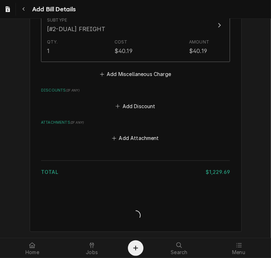
scroll to position [819, 0]
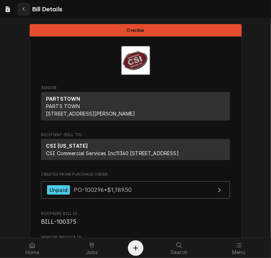
click at [22, 10] on icon "Navigate back" at bounding box center [23, 9] width 3 height 5
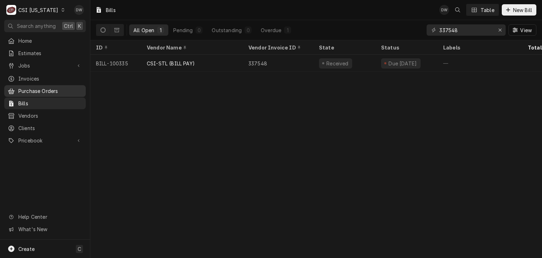
click at [10, 88] on icon "Dynamic Content Wrapper" at bounding box center [11, 91] width 6 height 6
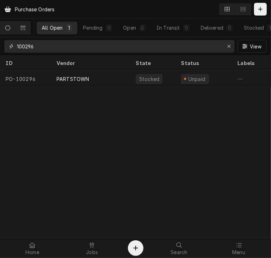
drag, startPoint x: 48, startPoint y: 52, endPoint x: 9, endPoint y: 52, distance: 39.2
click at [9, 52] on div "100296" at bounding box center [119, 46] width 230 height 13
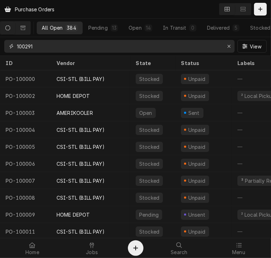
type input "100291"
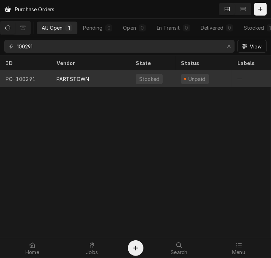
click at [65, 77] on div "PARTSTOWN" at bounding box center [72, 78] width 32 height 7
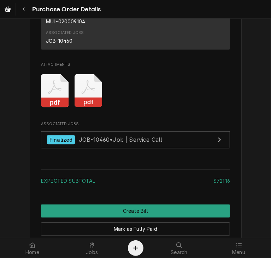
scroll to position [591, 0]
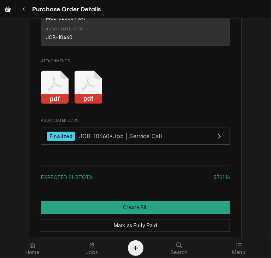
click at [87, 104] on rect "Attachments" at bounding box center [88, 99] width 28 height 10
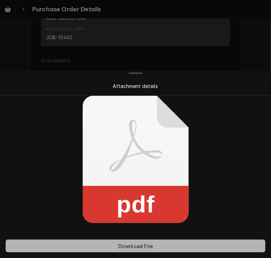
click at [158, 242] on button "Download File" at bounding box center [135, 245] width 259 height 13
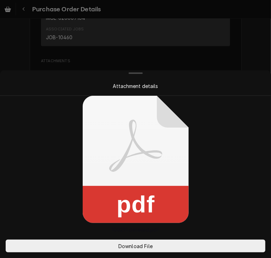
drag, startPoint x: 251, startPoint y: 36, endPoint x: 253, endPoint y: 28, distance: 8.0
click at [253, 28] on div at bounding box center [135, 129] width 271 height 258
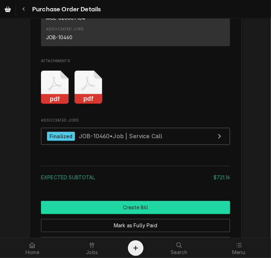
click at [167, 214] on button "Create Bill" at bounding box center [135, 207] width 189 height 13
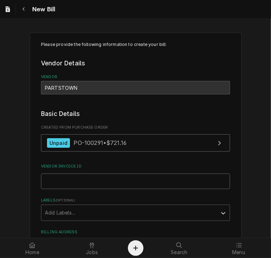
click at [72, 184] on input "Vendor Invoice ID" at bounding box center [135, 181] width 189 height 16
click at [55, 185] on input "Vendor Invoice ID" at bounding box center [135, 181] width 189 height 16
paste input "2106610804"
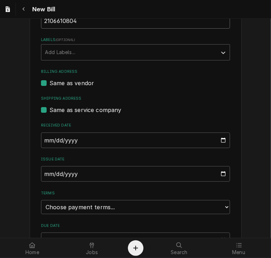
scroll to position [161, 0]
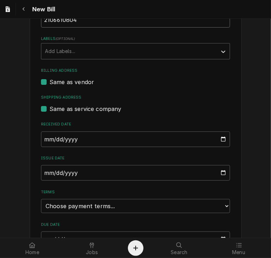
type input "2106610804"
click at [43, 171] on input "[DATE]" at bounding box center [135, 173] width 189 height 16
type input "2025-08-14"
click at [173, 205] on select "Choose payment terms... Same Day Net 7 Net 14 Net 21 Net 30 Net 45 Net 60 Net 90" at bounding box center [135, 206] width 189 height 14
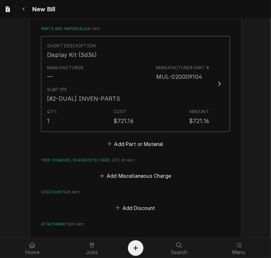
scroll to position [449, 0]
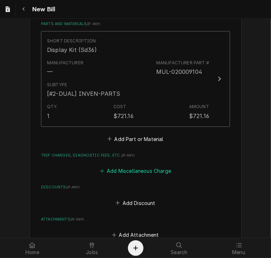
click at [137, 168] on button "Add Miscellaneous Charge" at bounding box center [134, 171] width 73 height 10
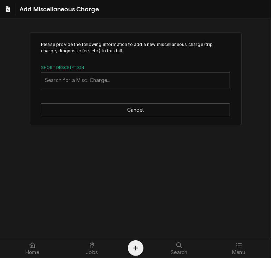
click at [59, 79] on div "Short Description" at bounding box center [135, 80] width 181 height 13
type input "ship"
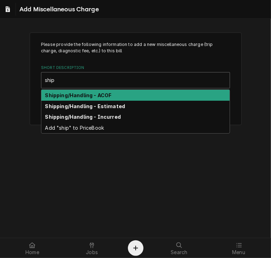
click at [59, 93] on strong "Shipping/Handling - ACOF" at bounding box center [78, 95] width 66 height 6
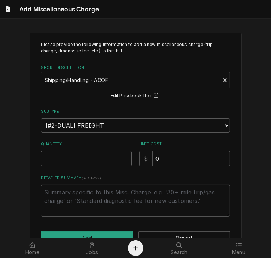
click at [64, 151] on input "Quantity" at bounding box center [86, 159] width 91 height 16
type textarea "x"
type input "1"
drag, startPoint x: 159, startPoint y: 158, endPoint x: 135, endPoint y: 155, distance: 24.5
click at [135, 155] on div "Quantity 1 Unit Cost $ 0" at bounding box center [135, 153] width 189 height 25
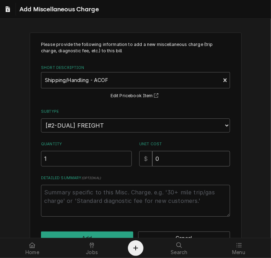
type textarea "x"
type input "2"
type textarea "x"
type input "24"
type textarea "x"
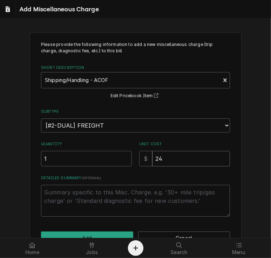
type input "24.2"
type textarea "x"
type input "24.23"
click at [106, 231] on button "Add" at bounding box center [87, 237] width 92 height 13
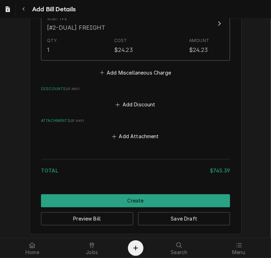
scroll to position [625, 0]
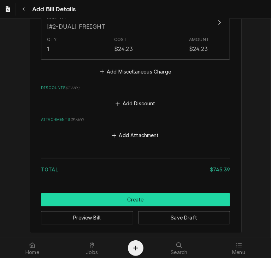
click at [173, 198] on button "Create" at bounding box center [135, 199] width 189 height 13
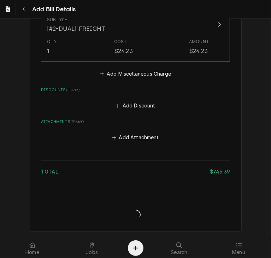
scroll to position [621, 0]
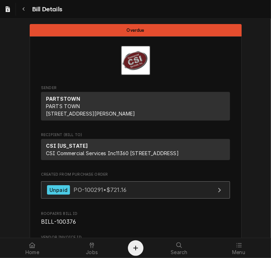
click at [96, 194] on div "Unpaid PO-100291 • $721.16" at bounding box center [86, 190] width 79 height 10
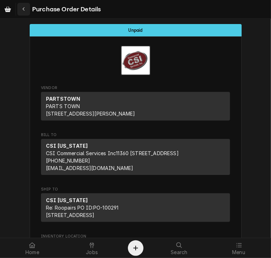
click at [25, 9] on div "Navigate back" at bounding box center [23, 9] width 7 height 7
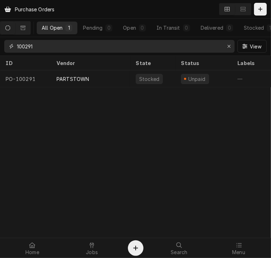
click at [47, 44] on input "100291" at bounding box center [119, 46] width 204 height 13
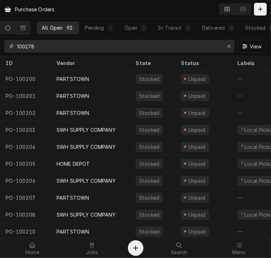
type input "100278"
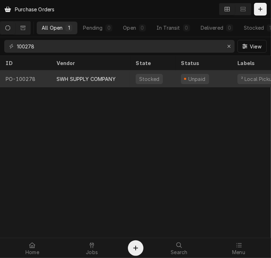
click at [69, 75] on div "SWH SUPPLY COMPANY" at bounding box center [85, 78] width 59 height 7
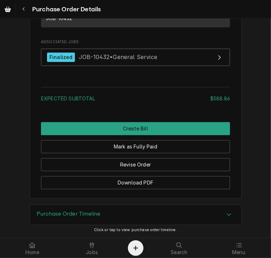
scroll to position [665, 0]
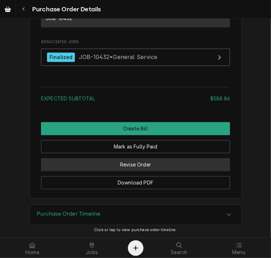
click at [136, 167] on button "Revise Order" at bounding box center [135, 164] width 189 height 13
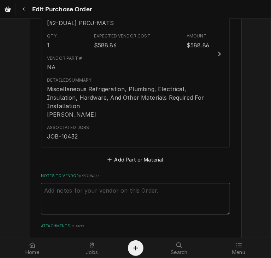
scroll to position [347, 0]
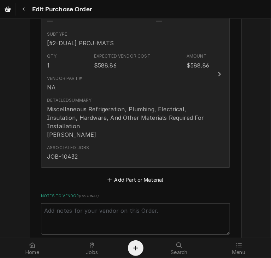
click at [218, 71] on icon "Update Line Item" at bounding box center [219, 74] width 4 height 6
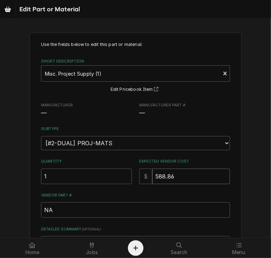
drag, startPoint x: 186, startPoint y: 174, endPoint x: 138, endPoint y: 170, distance: 48.1
click at [139, 170] on div "$ 588.86" at bounding box center [184, 176] width 91 height 16
type textarea "x"
type input "5"
type textarea "x"
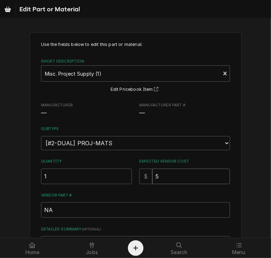
type input "58"
type textarea "x"
type input "587"
type textarea "x"
type input "587.9"
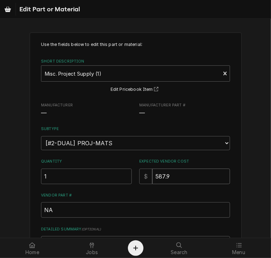
type textarea "x"
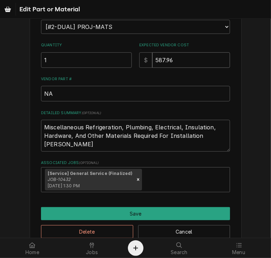
scroll to position [130, 0]
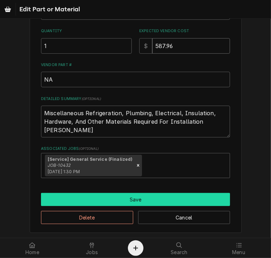
type input "587.96"
click at [181, 198] on button "Save" at bounding box center [135, 199] width 189 height 13
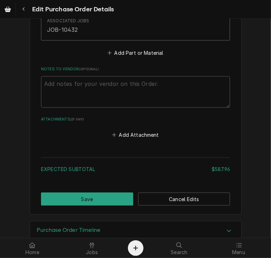
scroll to position [488, 0]
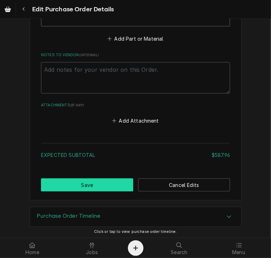
click at [86, 178] on button "Save" at bounding box center [87, 184] width 92 height 13
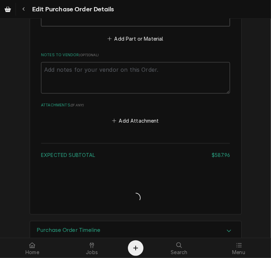
type textarea "x"
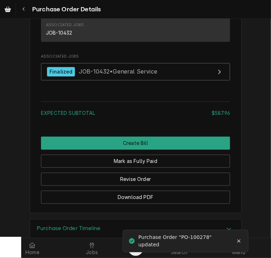
scroll to position [658, 0]
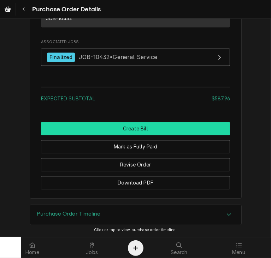
click at [134, 135] on button "Create Bill" at bounding box center [135, 128] width 189 height 13
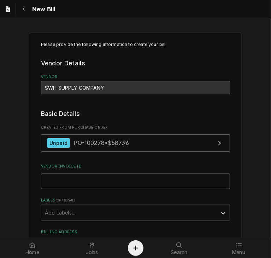
click at [114, 181] on input "Vendor Invoice ID" at bounding box center [135, 181] width 189 height 16
paste input "3I668178"
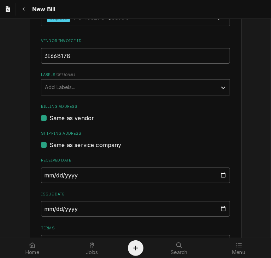
scroll to position [127, 0]
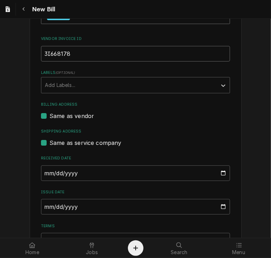
type input "3I668178"
click at [43, 205] on input "[DATE]" at bounding box center [135, 207] width 189 height 16
type input "[DATE]"
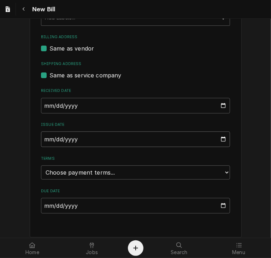
scroll to position [199, 0]
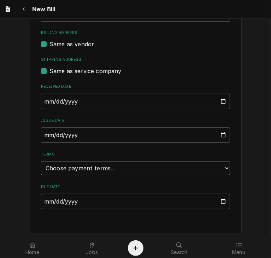
click at [221, 165] on select "Choose payment terms... Same Day Net 7 Net 14 Net 21 Net 30 Net 45 Net 60 Net 90" at bounding box center [135, 168] width 189 height 14
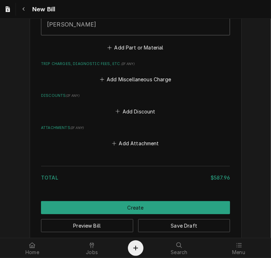
scroll to position [595, 0]
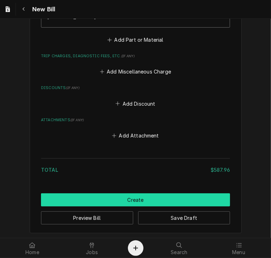
click at [144, 198] on button "Create" at bounding box center [135, 199] width 189 height 13
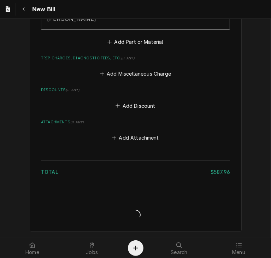
scroll to position [591, 0]
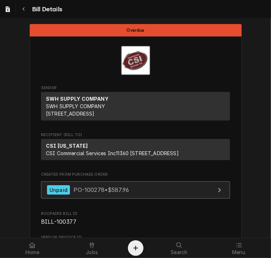
click at [84, 193] on span "PO-100278 • $587.96" at bounding box center [100, 189] width 55 height 7
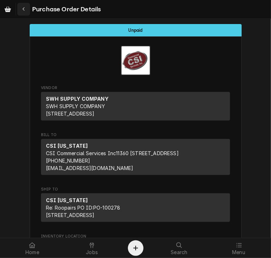
click at [23, 9] on icon "Navigate back" at bounding box center [23, 9] width 2 height 4
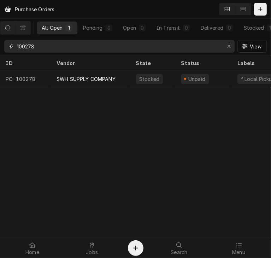
drag, startPoint x: 50, startPoint y: 48, endPoint x: 14, endPoint y: 46, distance: 36.4
click at [14, 46] on div "100278" at bounding box center [119, 46] width 230 height 13
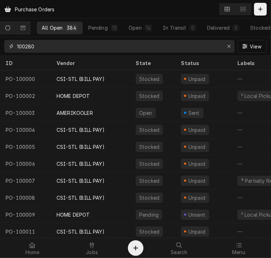
type input "100280"
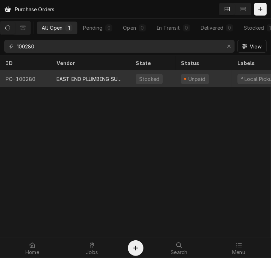
click at [81, 75] on div "EAST END PLUMBING SUPPLY" at bounding box center [90, 78] width 68 height 7
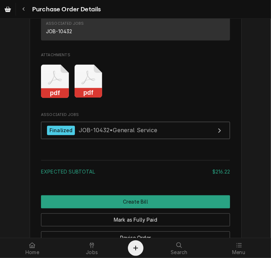
scroll to position [642, 0]
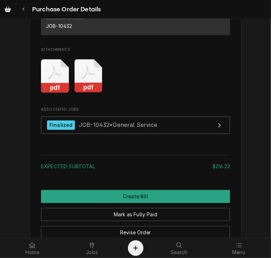
click at [84, 93] on rect "Attachments" at bounding box center [88, 88] width 28 height 10
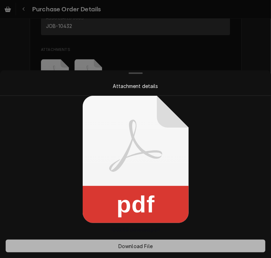
click at [142, 246] on span "Download File" at bounding box center [135, 245] width 37 height 7
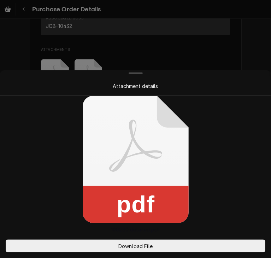
click at [246, 56] on div at bounding box center [135, 129] width 271 height 258
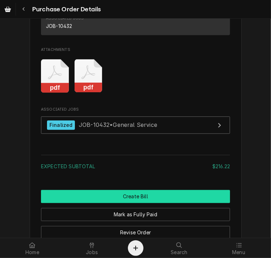
click at [128, 203] on button "Create Bill" at bounding box center [135, 196] width 189 height 13
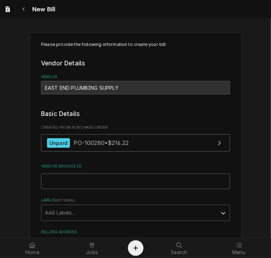
click at [78, 177] on input "Vendor Invoice ID" at bounding box center [135, 181] width 189 height 16
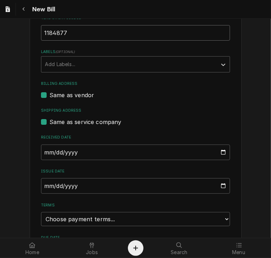
scroll to position [154, 0]
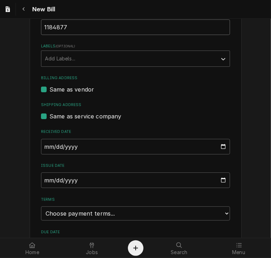
type input "1184877"
click at [41, 181] on input "2025-10-01" at bounding box center [135, 180] width 189 height 16
type input "2025-08-12"
click at [220, 212] on select "Choose payment terms... Same Day Net 7 Net 14 Net 21 Net 30 Net 45 Net 60 Net 90" at bounding box center [135, 213] width 189 height 14
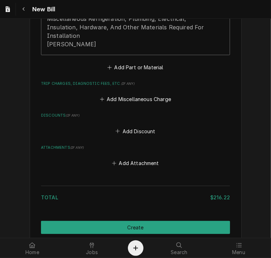
scroll to position [572, 0]
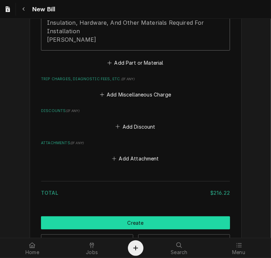
click at [135, 219] on button "Create" at bounding box center [135, 222] width 189 height 13
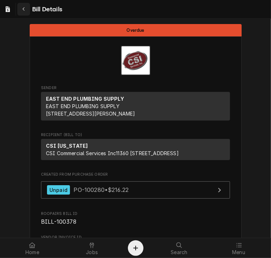
click at [25, 8] on div "Navigate back" at bounding box center [23, 9] width 7 height 7
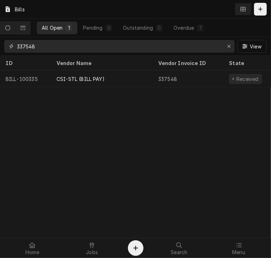
click at [50, 48] on input "337548" at bounding box center [119, 46] width 204 height 13
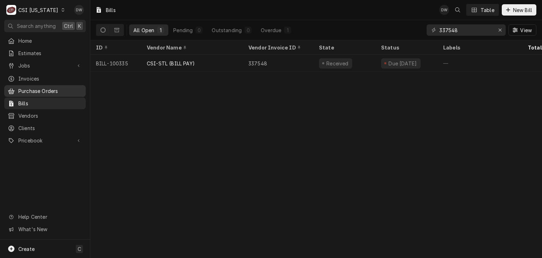
click at [35, 88] on span "Purchase Orders" at bounding box center [50, 90] width 64 height 7
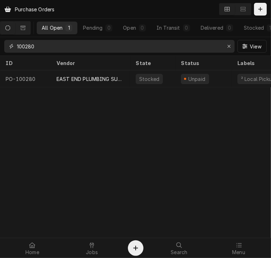
drag, startPoint x: 43, startPoint y: 47, endPoint x: 4, endPoint y: 45, distance: 38.5
click at [4, 45] on div "100280" at bounding box center [119, 46] width 230 height 13
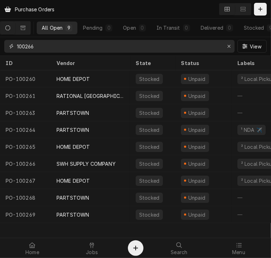
type input "100266"
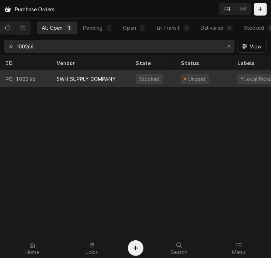
click at [67, 70] on div "SWH SUPPLY COMPANY" at bounding box center [90, 78] width 79 height 17
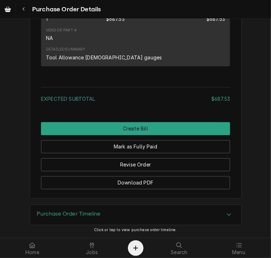
scroll to position [598, 0]
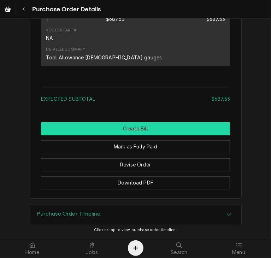
click at [149, 129] on button "Create Bill" at bounding box center [135, 128] width 189 height 13
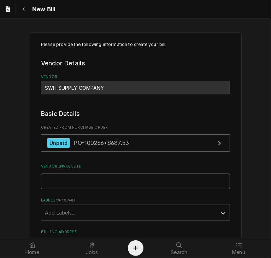
click at [71, 181] on input "Vendor Invoice ID" at bounding box center [135, 181] width 189 height 16
paste input "SI667835"
click at [71, 181] on input "SI667835" at bounding box center [135, 181] width 189 height 16
type input "SI667835"
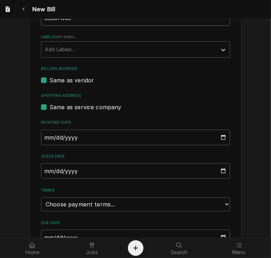
scroll to position [167, 0]
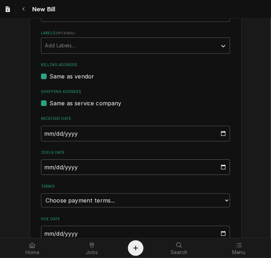
click at [45, 165] on input "2025-10-01" at bounding box center [135, 167] width 189 height 16
type input "2025-08-01"
type input "2025-08-07"
click at [142, 199] on select "Choose payment terms... Same Day Net 7 Net 14 Net 21 Net 30 Net 45 Net 60 Net 90" at bounding box center [135, 200] width 189 height 14
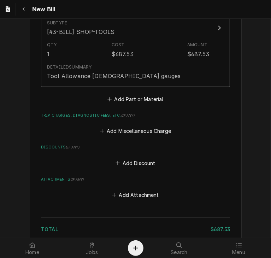
scroll to position [552, 0]
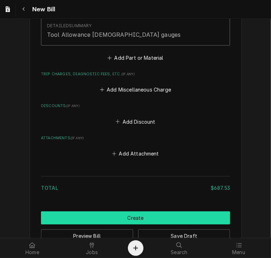
click at [167, 216] on button "Create" at bounding box center [135, 217] width 189 height 13
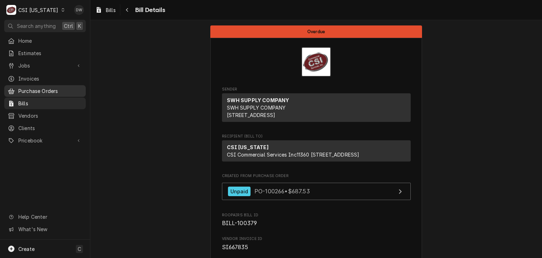
click at [21, 85] on link "Purchase Orders" at bounding box center [44, 91] width 81 height 12
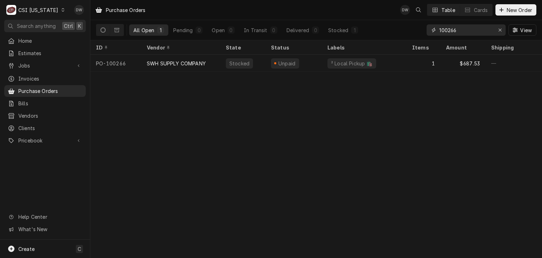
drag, startPoint x: 460, startPoint y: 31, endPoint x: 409, endPoint y: 29, distance: 51.2
click at [409, 29] on div "All Open 1 Pending 0 Open 0 In Transit 0 Delivered 0 Stocked 1 100266 View" at bounding box center [316, 30] width 440 height 20
click at [428, 33] on div "100266" at bounding box center [466, 29] width 79 height 11
type input "J"
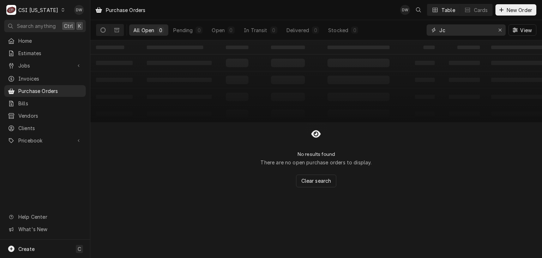
type input "J"
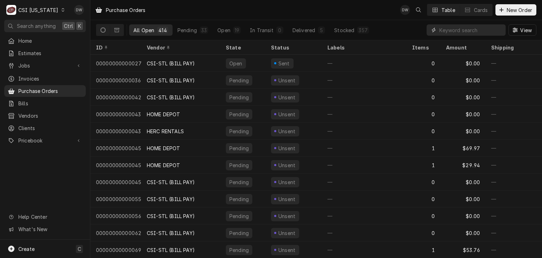
type input "C"
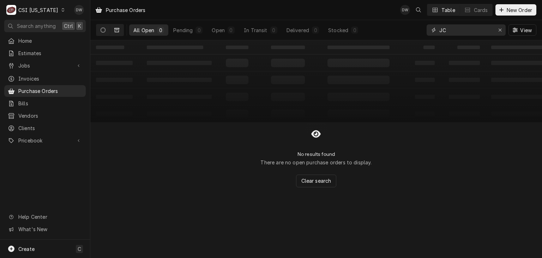
type input "JC"
click at [115, 30] on icon "Dynamic Content Wrapper" at bounding box center [116, 30] width 5 height 4
click at [101, 30] on icon "Dynamic Content Wrapper" at bounding box center [103, 30] width 5 height 5
click at [41, 112] on span "Vendors" at bounding box center [50, 115] width 64 height 7
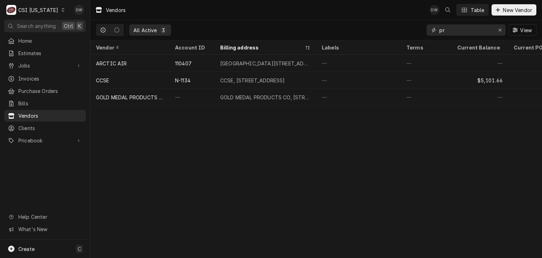
drag, startPoint x: 447, startPoint y: 28, endPoint x: 421, endPoint y: 30, distance: 26.6
click at [421, 30] on div "All Active 3 pr View" at bounding box center [316, 30] width 440 height 20
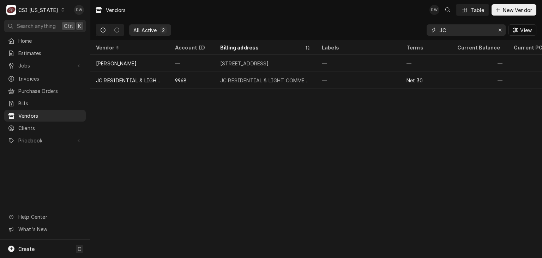
type input "JC"
click at [52, 91] on span "Purchase Orders" at bounding box center [50, 90] width 64 height 7
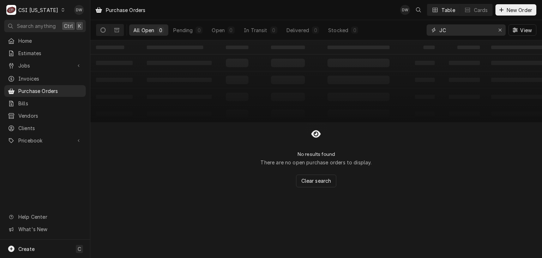
drag, startPoint x: 451, startPoint y: 31, endPoint x: 420, endPoint y: 30, distance: 30.3
drag, startPoint x: 420, startPoint y: 30, endPoint x: 398, endPoint y: 32, distance: 22.4
click at [398, 32] on div "All Open 0 Pending 0 Open 0 In Transit 0 Delivered 0 Stocked 0 JC View" at bounding box center [316, 30] width 440 height 20
drag, startPoint x: 447, startPoint y: 30, endPoint x: 433, endPoint y: 32, distance: 14.7
click at [433, 32] on div "JC" at bounding box center [466, 29] width 79 height 11
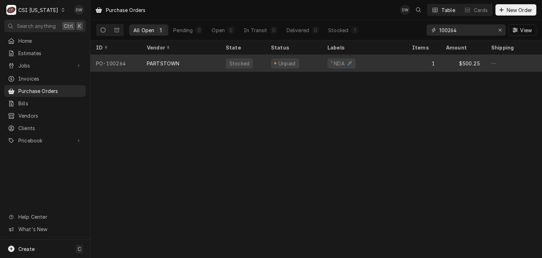
type input "100264"
click at [176, 62] on div "PARTSTOWN" at bounding box center [163, 63] width 32 height 7
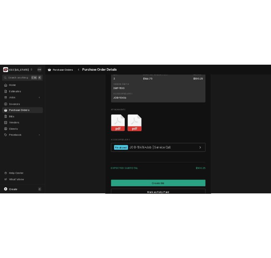
scroll to position [595, 0]
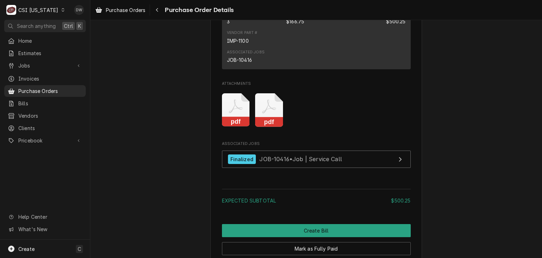
click at [266, 127] on rect "Attachments" at bounding box center [269, 122] width 28 height 10
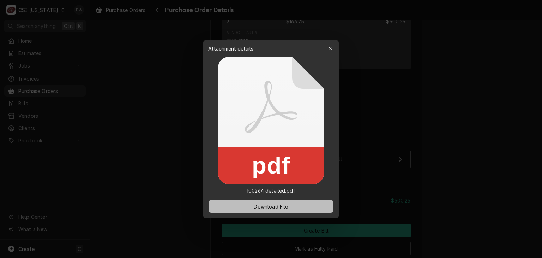
click at [277, 206] on span "Download File" at bounding box center [270, 205] width 37 height 7
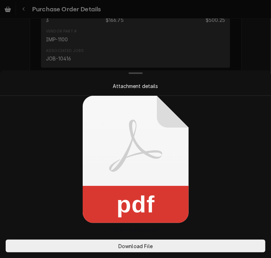
click at [242, 39] on div at bounding box center [135, 129] width 271 height 258
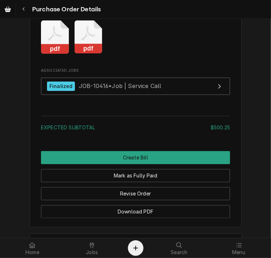
scroll to position [716, 0]
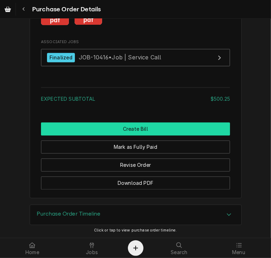
click at [144, 134] on button "Create Bill" at bounding box center [135, 128] width 189 height 13
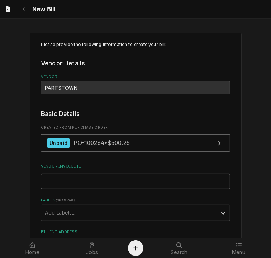
click at [45, 181] on input "Vendor Invoice ID" at bounding box center [135, 181] width 189 height 16
paste input "2106527945"
type input "2106527945"
drag, startPoint x: 267, startPoint y: 110, endPoint x: 253, endPoint y: 191, distance: 82.1
click at [253, 191] on div "Please provide the following information to create your bill: Vendor Details Ve…" at bounding box center [135, 232] width 271 height 412
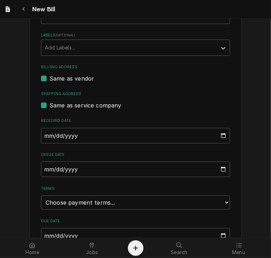
scroll to position [168, 0]
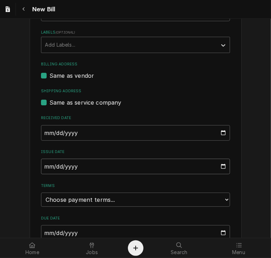
click at [45, 165] on input "[DATE]" at bounding box center [135, 166] width 189 height 16
type input "[DATE]"
click at [111, 198] on select "Choose payment terms... Same Day Net 7 Net 14 Net 21 Net 30 Net 45 Net 60 Net 90" at bounding box center [135, 199] width 189 height 14
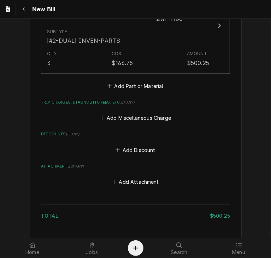
scroll to position [504, 0]
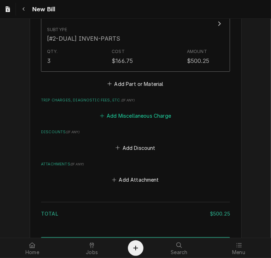
click at [120, 116] on button "Add Miscellaneous Charge" at bounding box center [134, 116] width 73 height 10
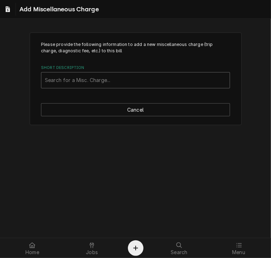
click at [76, 79] on div "Short Description" at bounding box center [135, 80] width 181 height 13
type input "ship"
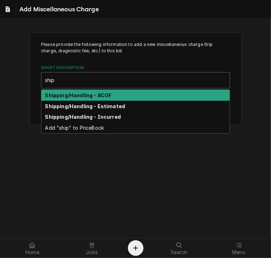
click at [79, 91] on div "Shipping/Handling - ACOF" at bounding box center [135, 95] width 188 height 11
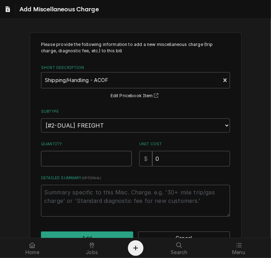
click at [67, 154] on input "Quantity" at bounding box center [86, 159] width 91 height 16
type textarea "x"
type input "1"
drag, startPoint x: 162, startPoint y: 152, endPoint x: 138, endPoint y: 156, distance: 23.5
click at [139, 156] on div "$ 0" at bounding box center [184, 159] width 91 height 16
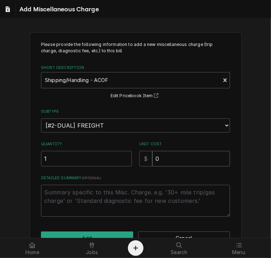
type textarea "x"
type input "7"
type textarea "x"
type input "74"
type textarea "x"
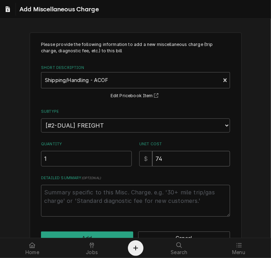
type input "74.7"
type textarea "x"
type input "74.71"
click at [108, 230] on div "Please provide the following information to add a new miscellaneous charge (tri…" at bounding box center [136, 142] width 212 height 221
click at [107, 233] on button "Add" at bounding box center [87, 237] width 92 height 13
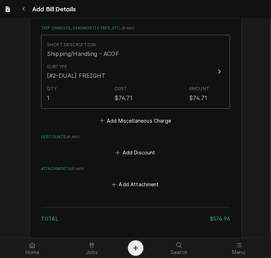
scroll to position [625, 0]
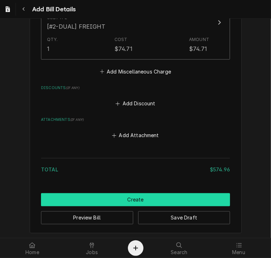
click at [191, 201] on button "Create" at bounding box center [135, 199] width 189 height 13
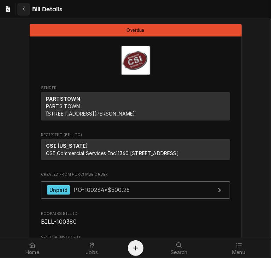
click at [21, 10] on div "Navigate back" at bounding box center [23, 9] width 7 height 7
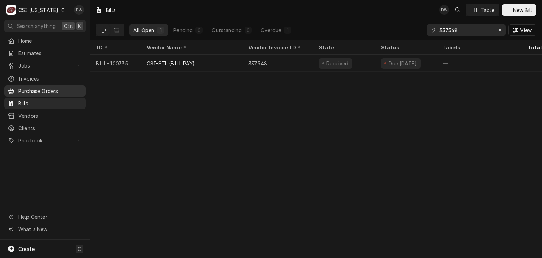
click at [41, 87] on span "Purchase Orders" at bounding box center [50, 90] width 64 height 7
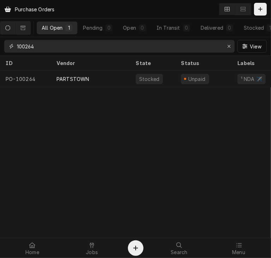
drag, startPoint x: 59, startPoint y: 49, endPoint x: 11, endPoint y: 49, distance: 48.3
click at [11, 49] on div "100264" at bounding box center [119, 46] width 230 height 13
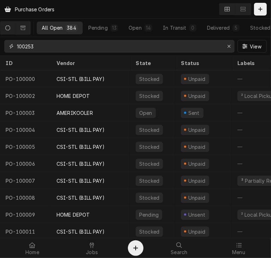
type input "100253"
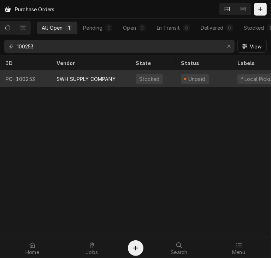
click at [69, 75] on div "SWH SUPPLY COMPANY" at bounding box center [85, 78] width 59 height 7
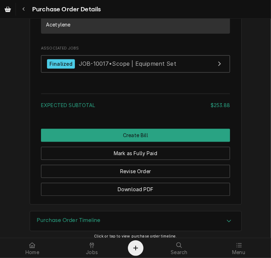
scroll to position [867, 0]
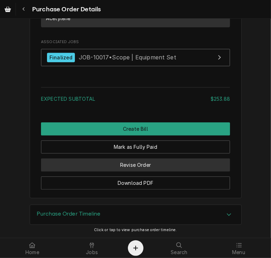
click at [168, 163] on button "Revise Order" at bounding box center [135, 164] width 189 height 13
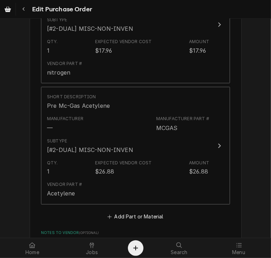
scroll to position [527, 0]
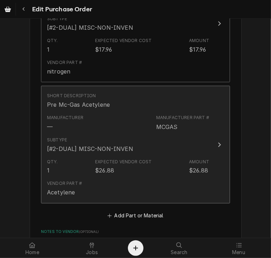
click at [217, 142] on icon "Update Line Item" at bounding box center [219, 145] width 4 height 6
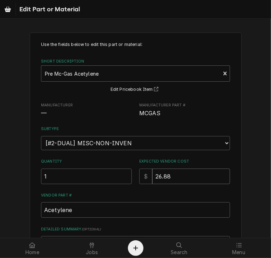
click at [180, 172] on input "26.88" at bounding box center [191, 176] width 78 height 16
type textarea "x"
type input "26.8"
type textarea "x"
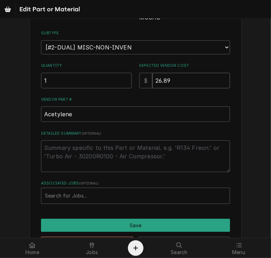
scroll to position [110, 0]
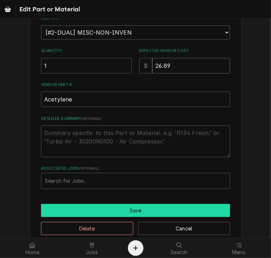
type input "26.89"
click at [186, 206] on button "Save" at bounding box center [135, 210] width 189 height 13
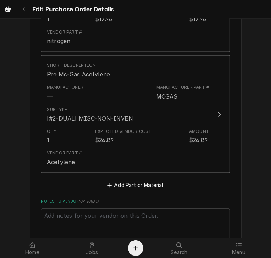
scroll to position [557, 0]
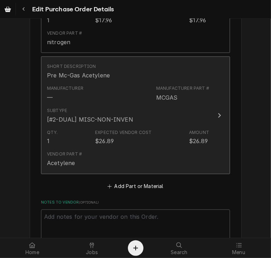
click at [218, 114] on icon "Update Line Item" at bounding box center [219, 115] width 3 height 5
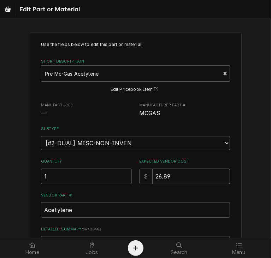
click at [193, 176] on input "26.89" at bounding box center [191, 176] width 78 height 16
type textarea "x"
type input "26.8"
type textarea "x"
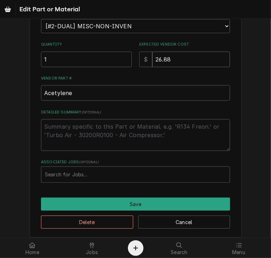
scroll to position [121, 0]
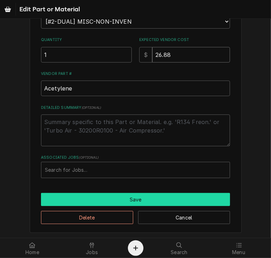
type input "26.88"
click at [157, 201] on button "Save" at bounding box center [135, 199] width 189 height 13
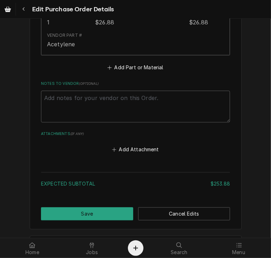
scroll to position [704, 0]
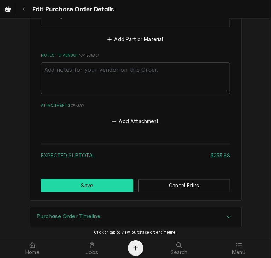
click at [110, 186] on button "Save" at bounding box center [87, 185] width 92 height 13
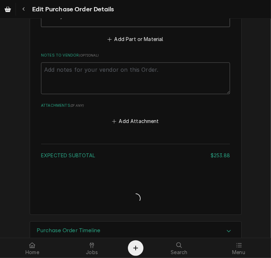
type textarea "x"
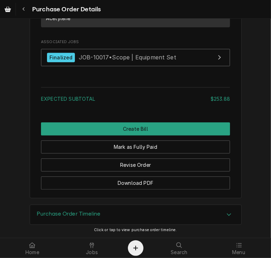
scroll to position [867, 0]
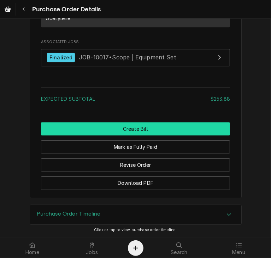
click at [138, 125] on button "Create Bill" at bounding box center [135, 128] width 189 height 13
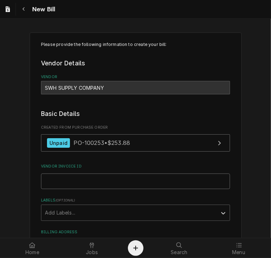
click at [71, 182] on input "Vendor Invoice ID" at bounding box center [135, 181] width 189 height 16
paste input "3I667417"
type input "3I667417"
drag, startPoint x: 270, startPoint y: 71, endPoint x: 252, endPoint y: 54, distance: 24.2
click at [252, 54] on div "Please provide the following information to create your bill: Vendor Details Ve…" at bounding box center [135, 232] width 271 height 412
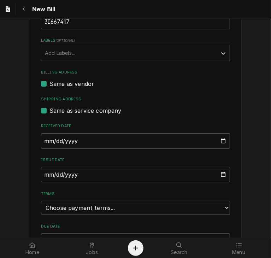
scroll to position [164, 0]
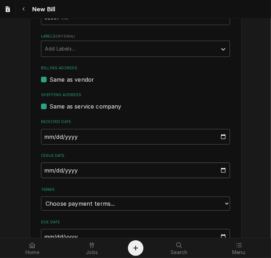
click at [43, 173] on input "[DATE]" at bounding box center [135, 170] width 189 height 16
type input "[DATE]"
click at [158, 202] on select "Choose payment terms... Same Day Net 7 Net 14 Net 21 Net 30 Net 45 Net 60 Net 90" at bounding box center [135, 203] width 189 height 14
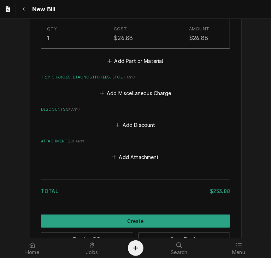
scroll to position [768, 0]
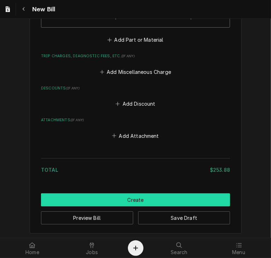
click at [110, 195] on button "Create" at bounding box center [135, 199] width 189 height 13
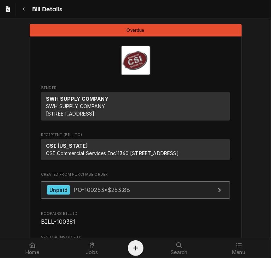
click at [114, 193] on span "PO-100253 • $253.88" at bounding box center [101, 189] width 56 height 7
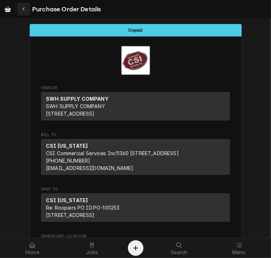
click at [21, 8] on div "Navigate back" at bounding box center [23, 9] width 7 height 7
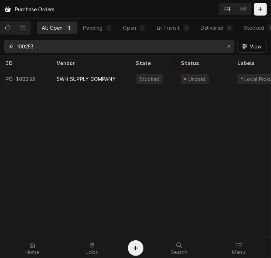
click at [44, 50] on input "100253" at bounding box center [119, 46] width 204 height 13
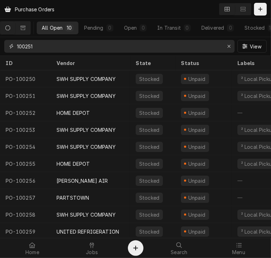
type input "100251"
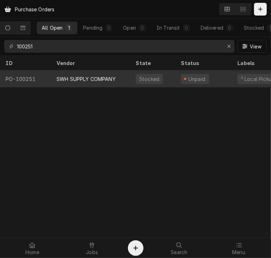
click at [70, 77] on div "SWH SUPPLY COMPANY" at bounding box center [85, 78] width 59 height 7
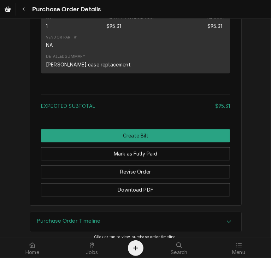
scroll to position [573, 0]
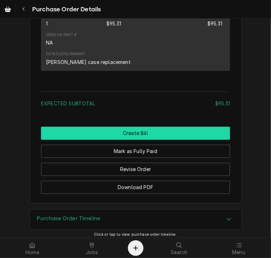
click at [134, 140] on button "Create Bill" at bounding box center [135, 133] width 189 height 13
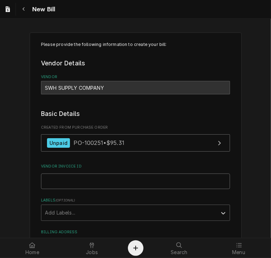
click at [67, 175] on input "Vendor Invoice ID" at bounding box center [135, 181] width 189 height 16
click at [67, 175] on input "3I" at bounding box center [135, 181] width 189 height 16
click at [58, 182] on input "3I" at bounding box center [135, 181] width 189 height 16
drag, startPoint x: 55, startPoint y: 181, endPoint x: 27, endPoint y: 175, distance: 28.7
click at [30, 175] on div "Please provide the following information to create your bill: Vendor Details Ve…" at bounding box center [136, 231] width 212 height 399
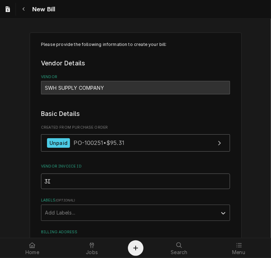
paste input "667416"
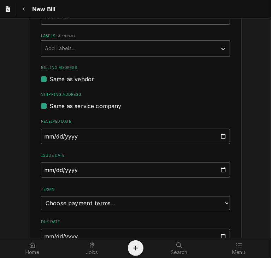
scroll to position [167, 0]
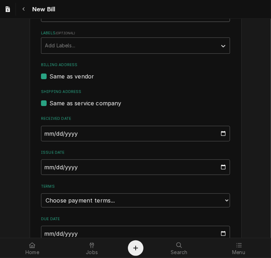
type input "3I667416"
click at [41, 165] on input "2025-10-01" at bounding box center [135, 167] width 189 height 16
type input "2025-08-01"
type input "2025-08-02"
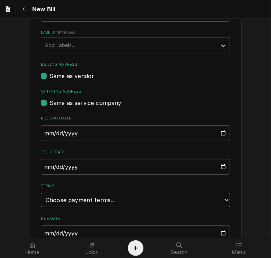
click at [144, 198] on select "Choose payment terms... Same Day Net 7 Net 14 Net 21 Net 30 Net 45 Net 60 Net 90" at bounding box center [135, 200] width 189 height 14
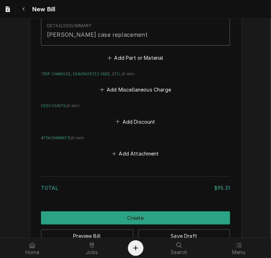
scroll to position [570, 0]
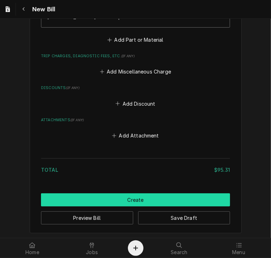
click at [169, 199] on button "Create" at bounding box center [135, 199] width 189 height 13
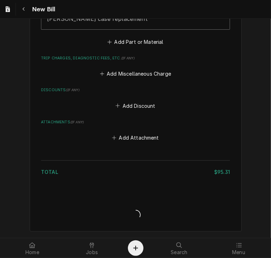
scroll to position [566, 0]
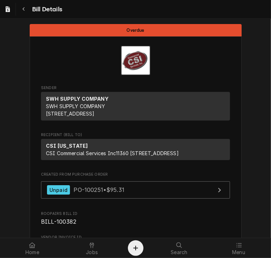
click at [64, 257] on div "Home Jobs Search Menu" at bounding box center [135, 248] width 271 height 20
